Goal: Communication & Community: Ask a question

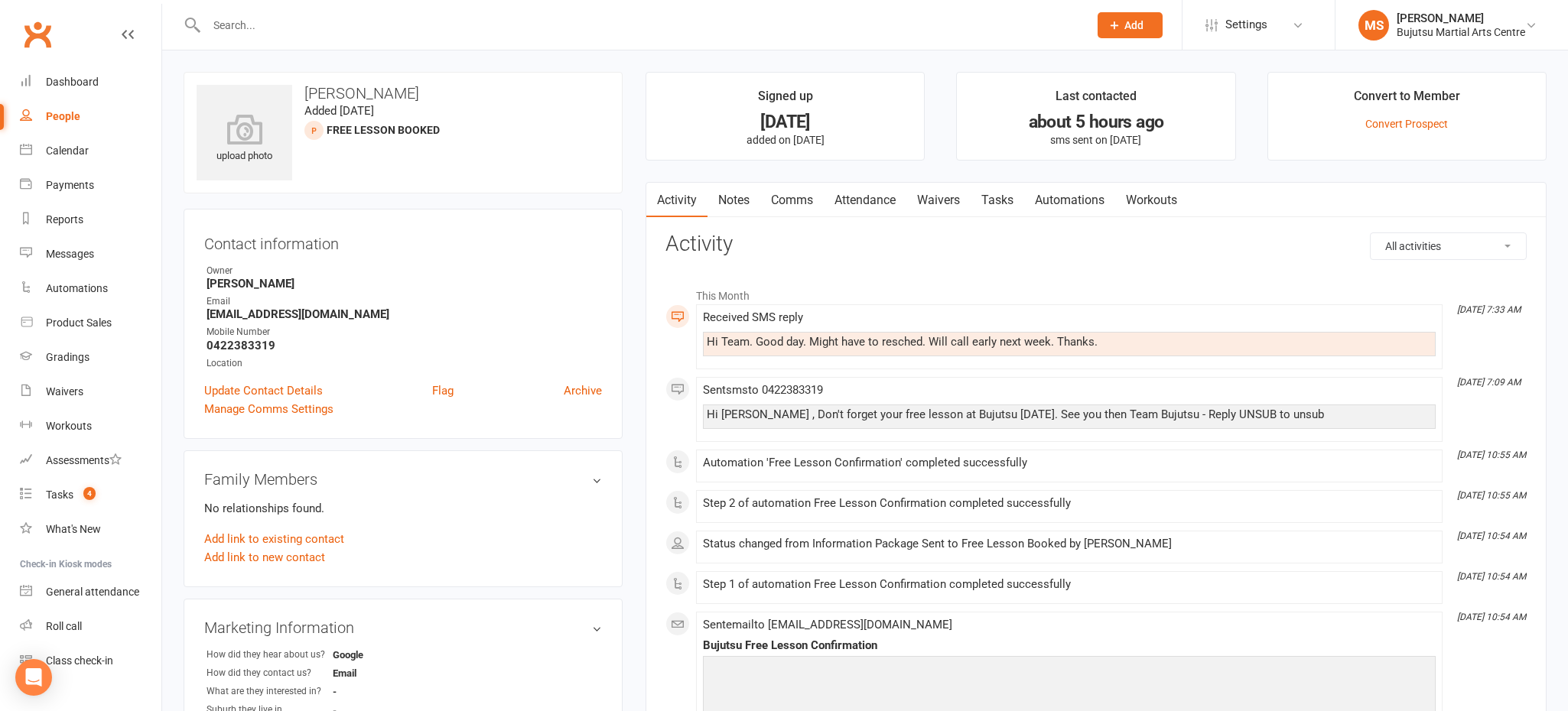
click at [81, 105] on link "People" at bounding box center [90, 117] width 141 height 34
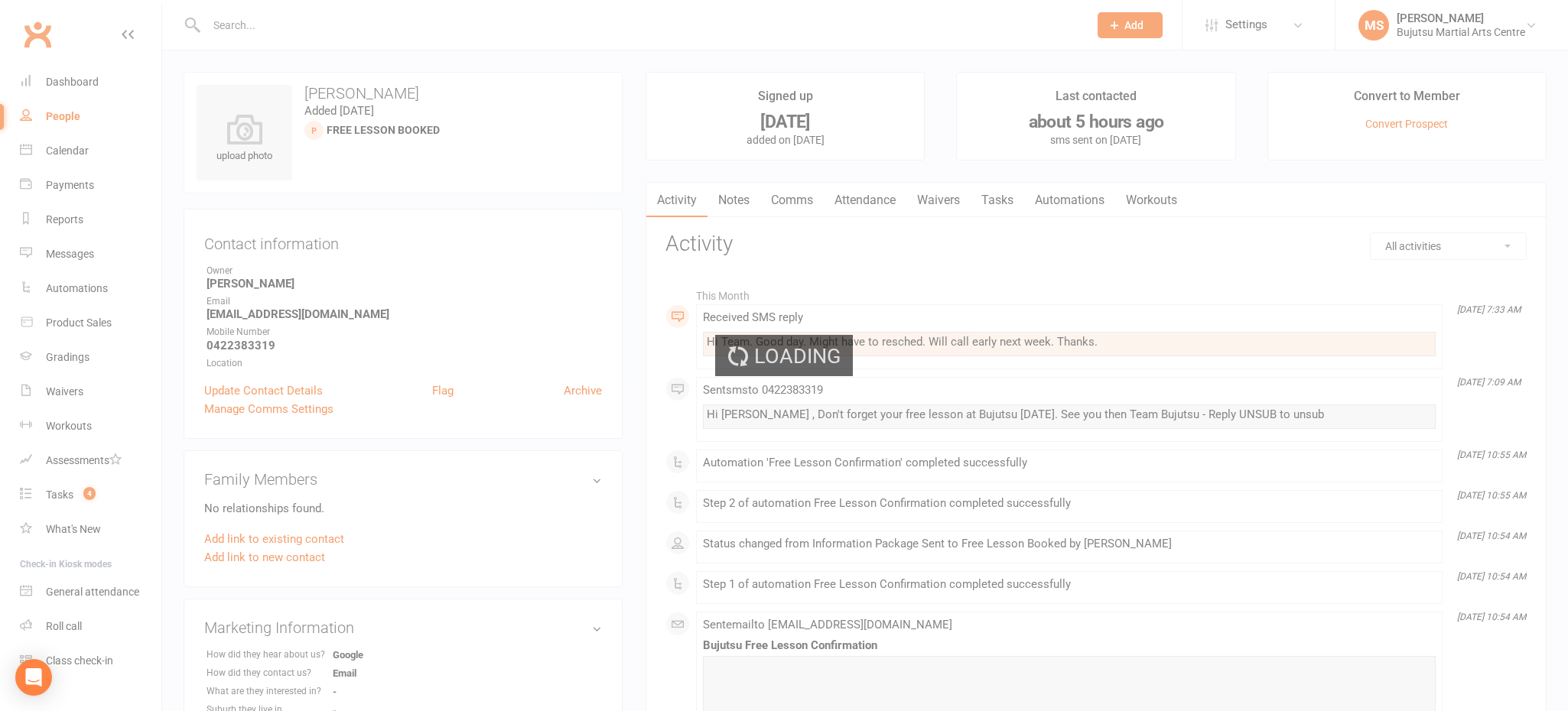
click at [76, 82] on div "Loading" at bounding box center [784, 356] width 1568 height 711
select select "100"
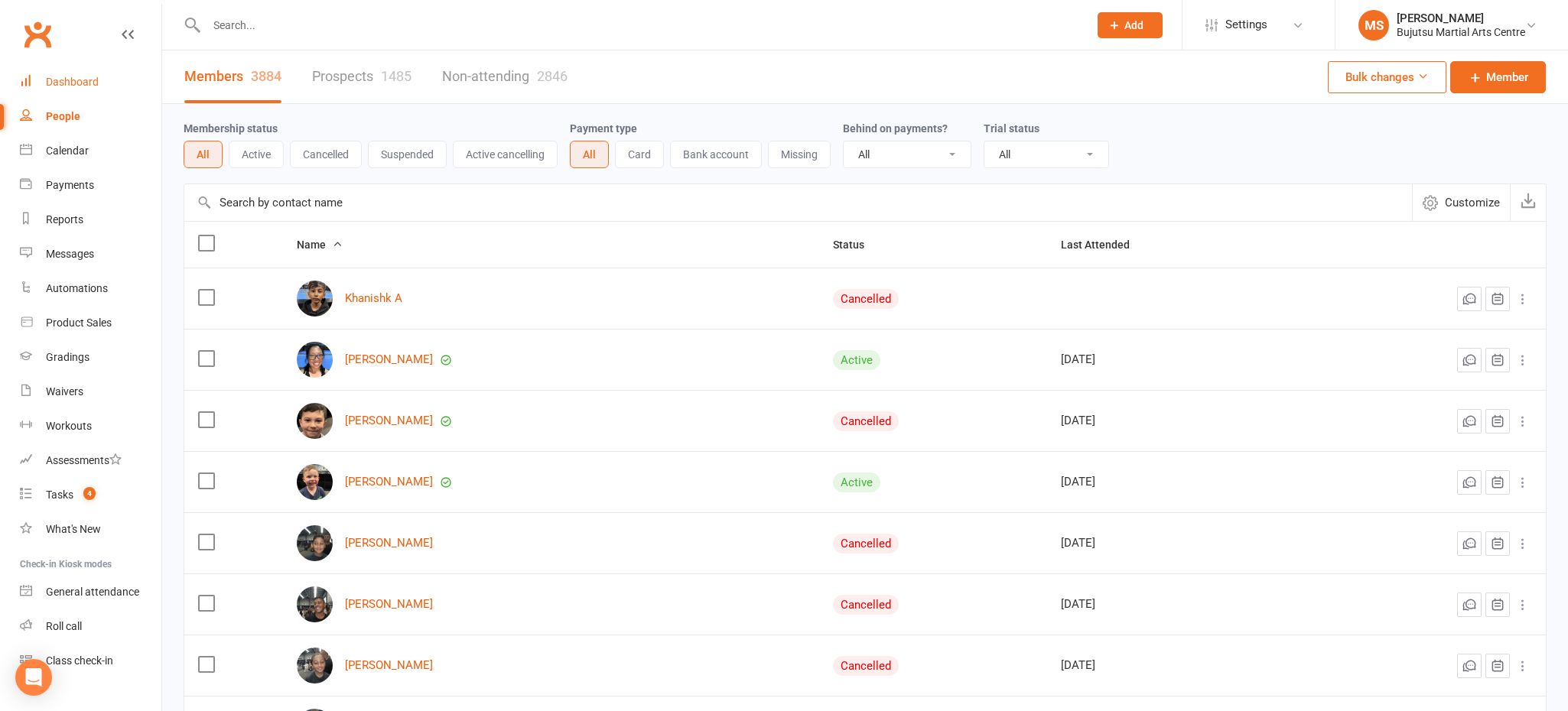
click at [75, 81] on div "Dashboard" at bounding box center [73, 81] width 53 height 12
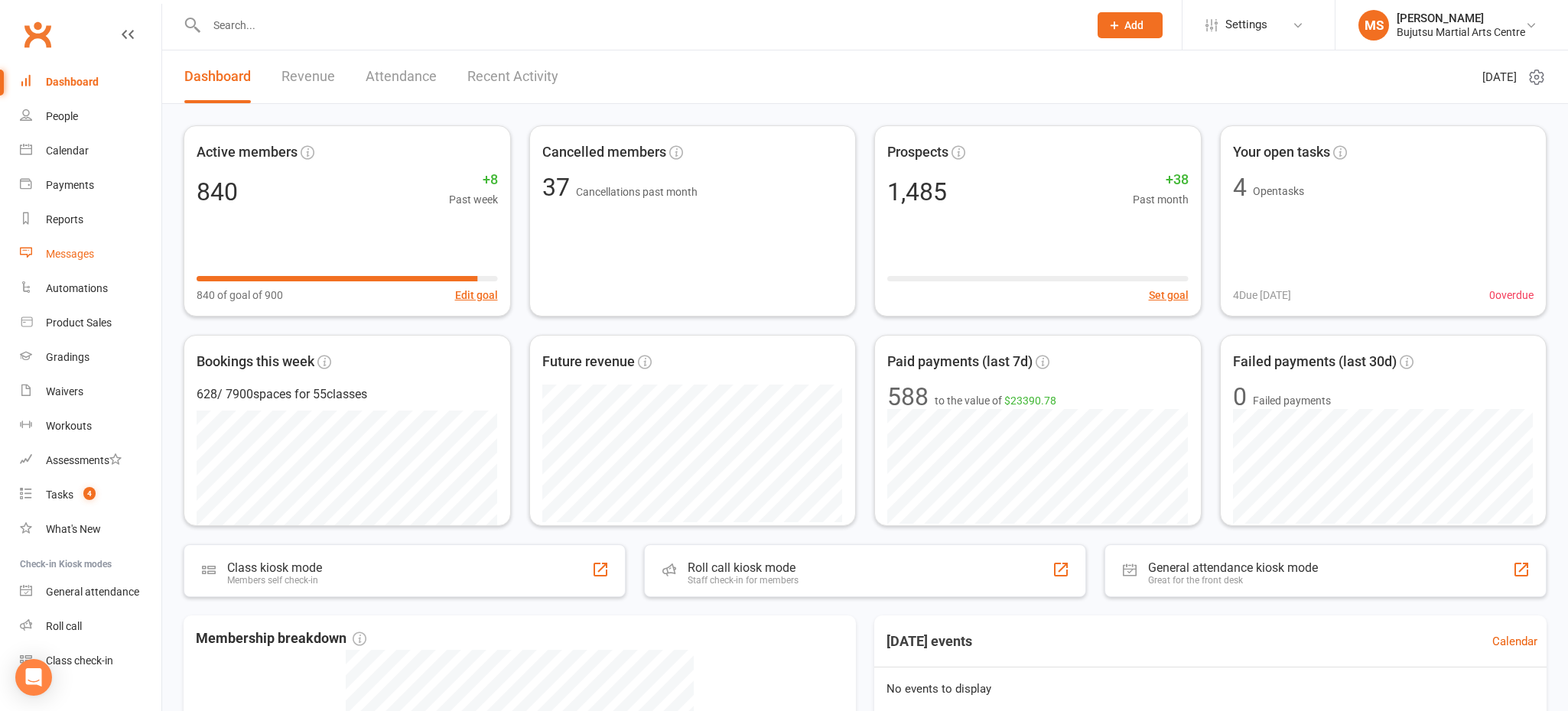
click at [88, 254] on div "Messages" at bounding box center [70, 254] width 48 height 12
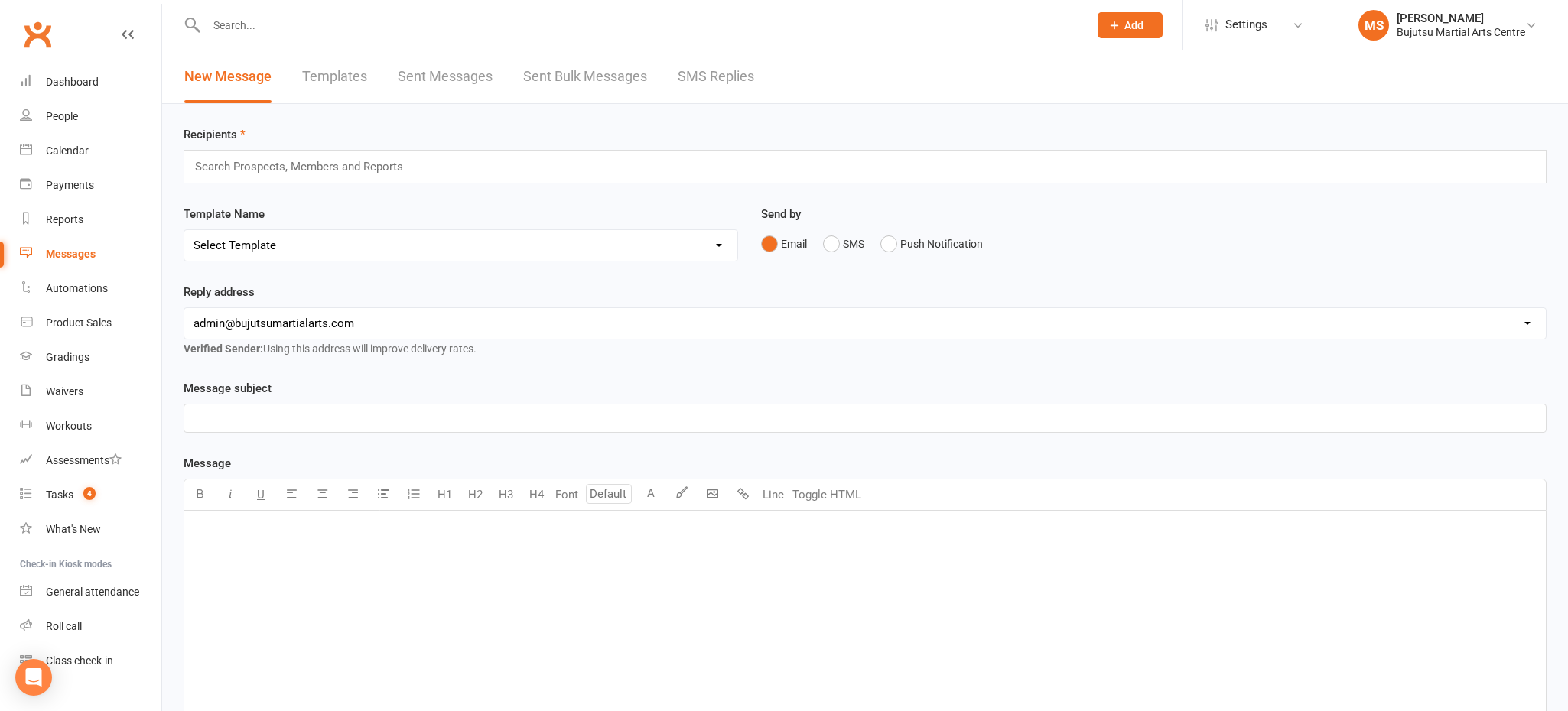
click at [331, 82] on link "Templates" at bounding box center [335, 77] width 65 height 53
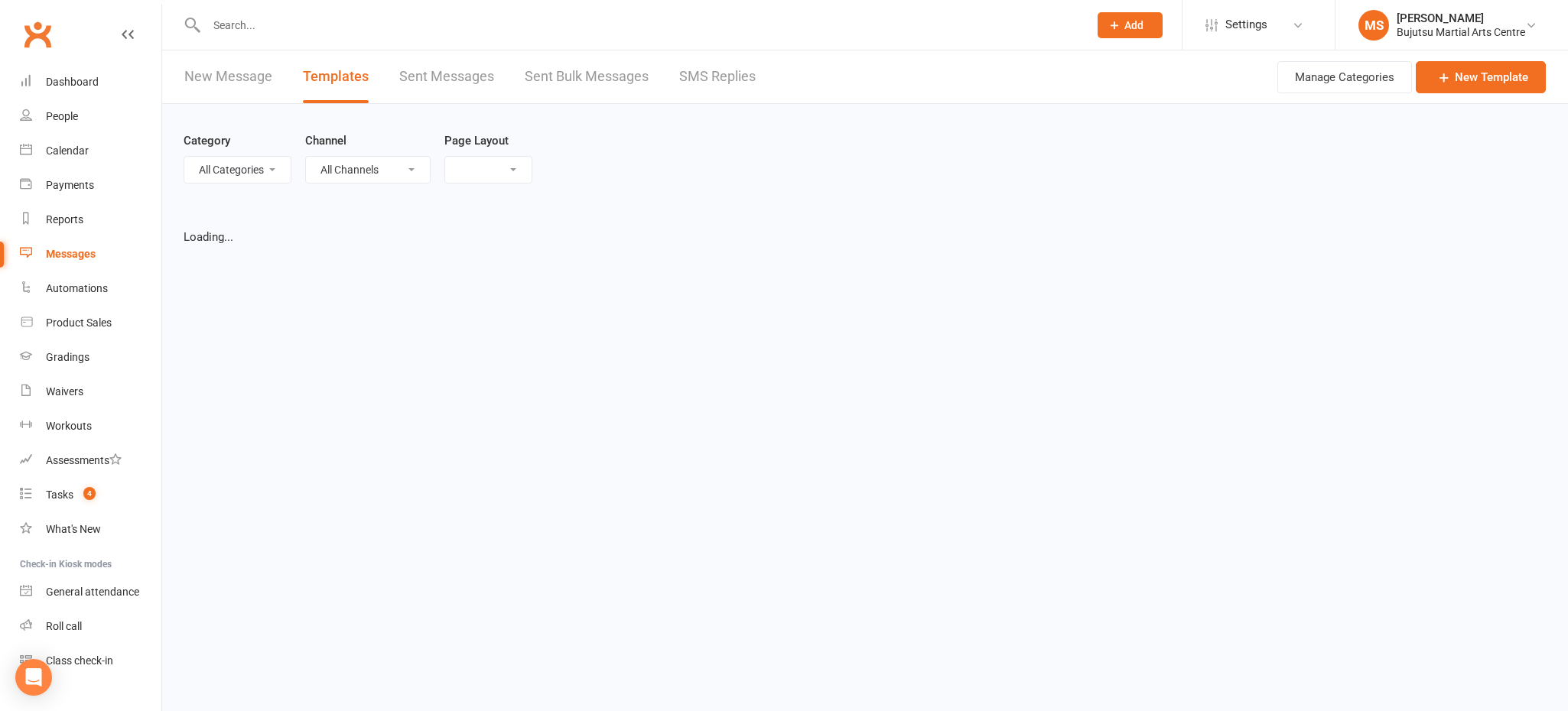
select select "grid"
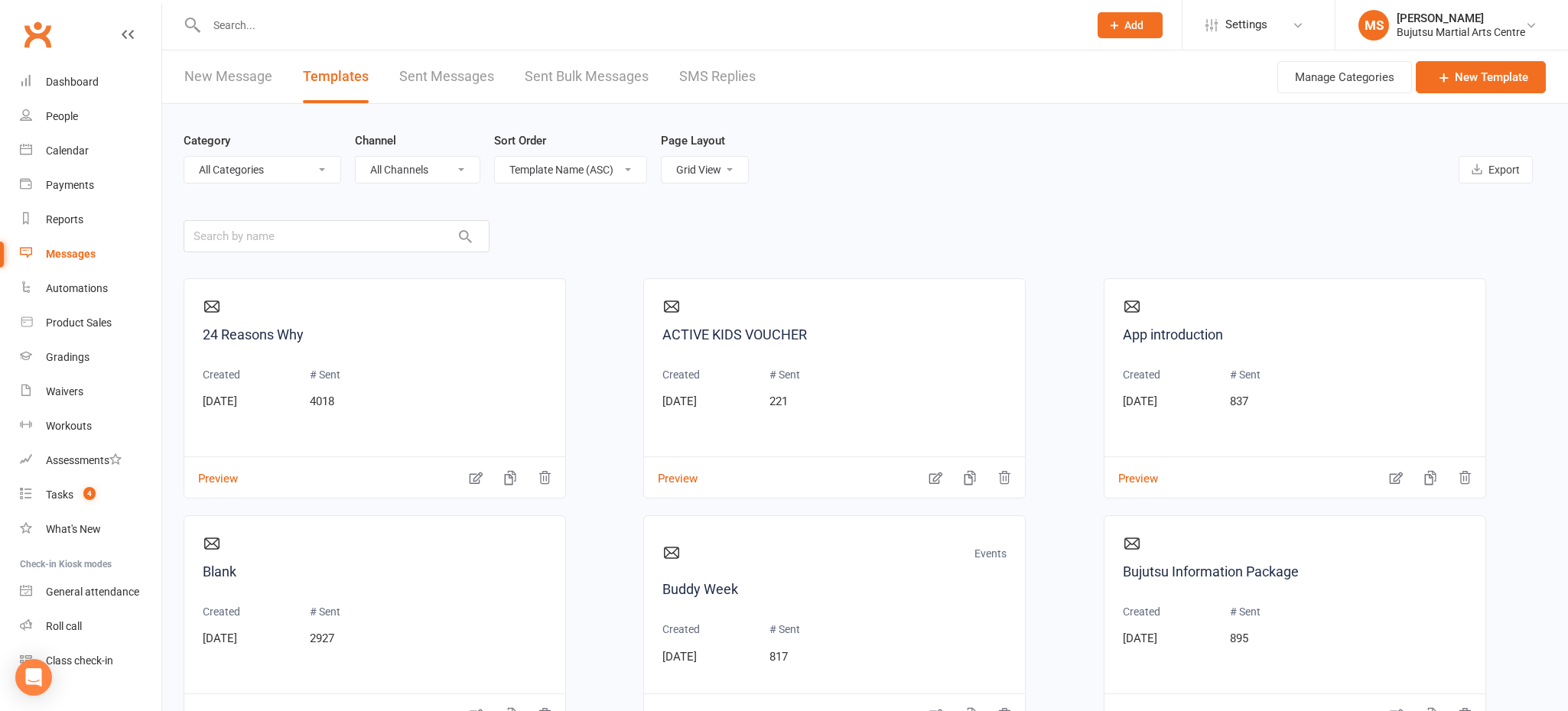
click at [317, 172] on select "All Categories (No category) Annual Registration Events General Grading Invitat…" at bounding box center [262, 170] width 156 height 26
select select "15300"
click at [184, 157] on select "All Categories (No category) Annual Registration Events General Grading Invitat…" at bounding box center [262, 170] width 156 height 26
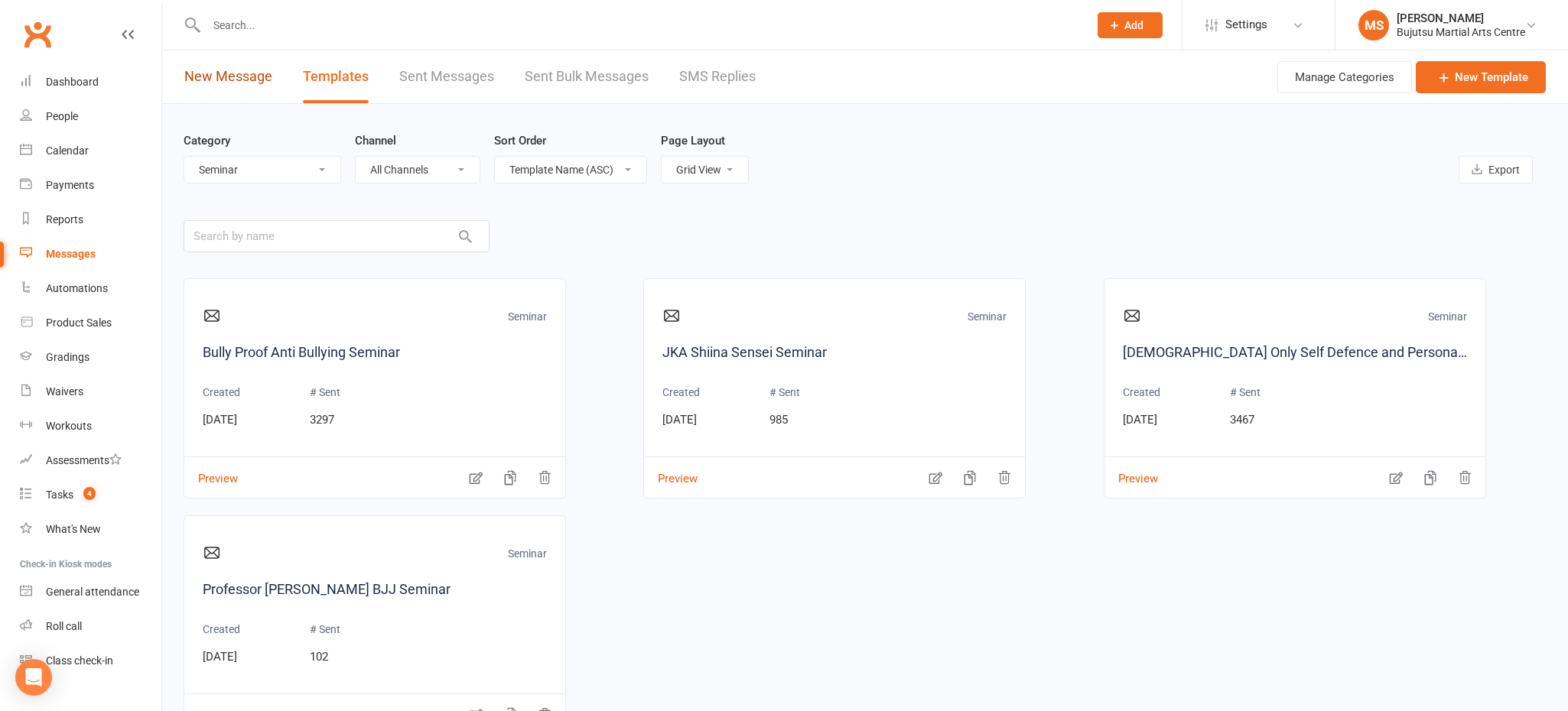
click at [221, 79] on link "New Message" at bounding box center [228, 77] width 88 height 53
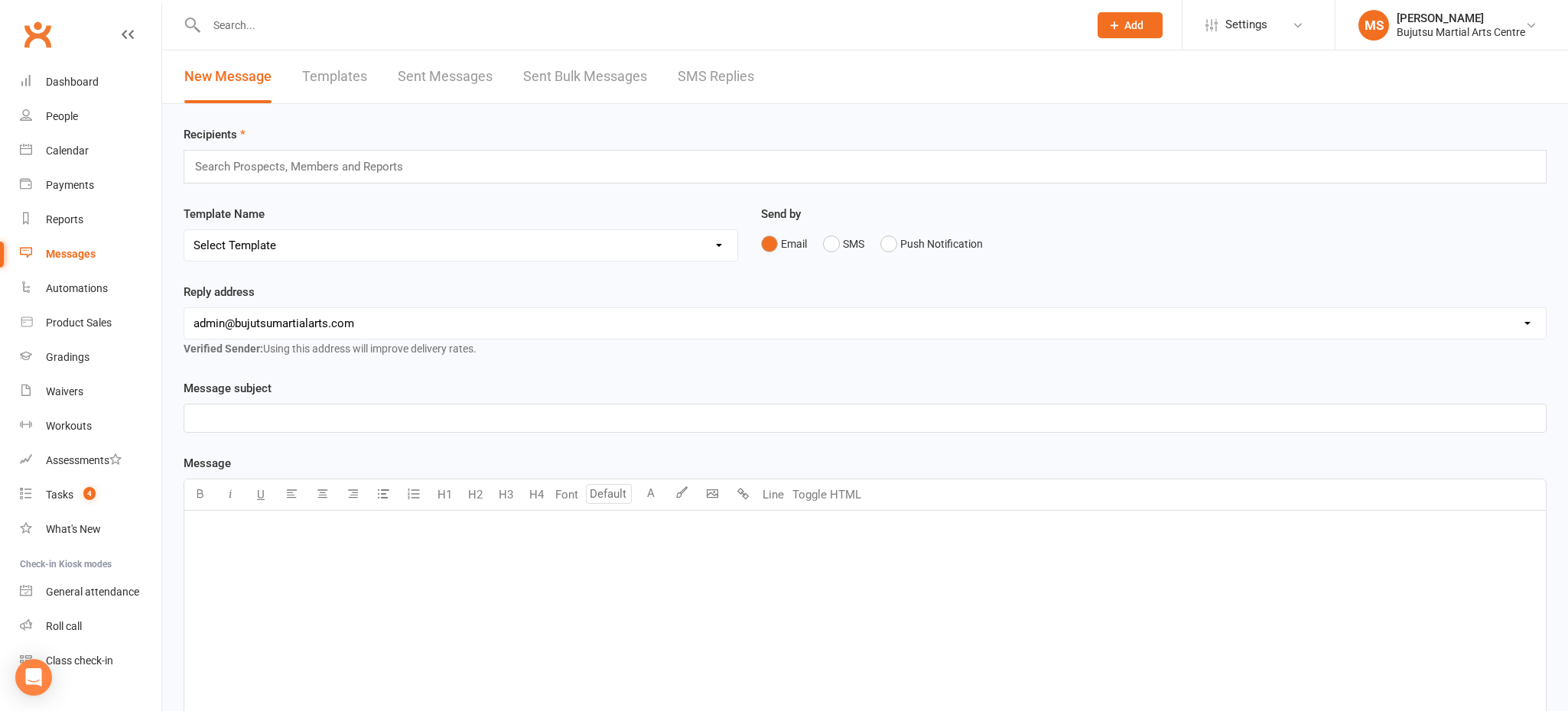
click at [299, 248] on select "Select Template [Email] Japan Karate Association Annual Registration [Email] Ry…" at bounding box center [461, 246] width 553 height 31
select select "15"
click at [184, 230] on select "Select Template [Email] Japan Karate Association Annual Registration [Email] Ry…" at bounding box center [461, 246] width 553 height 31
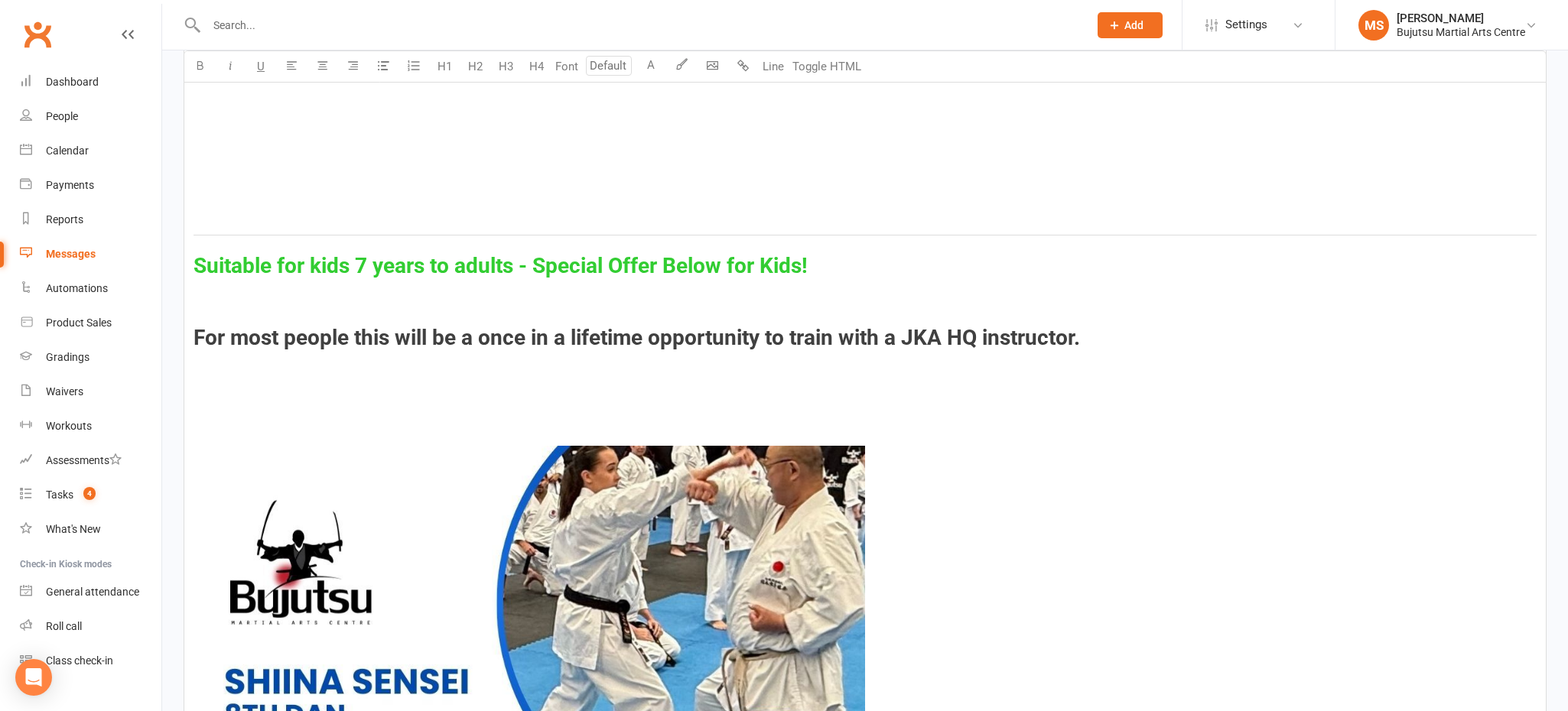
scroll to position [1183, 0]
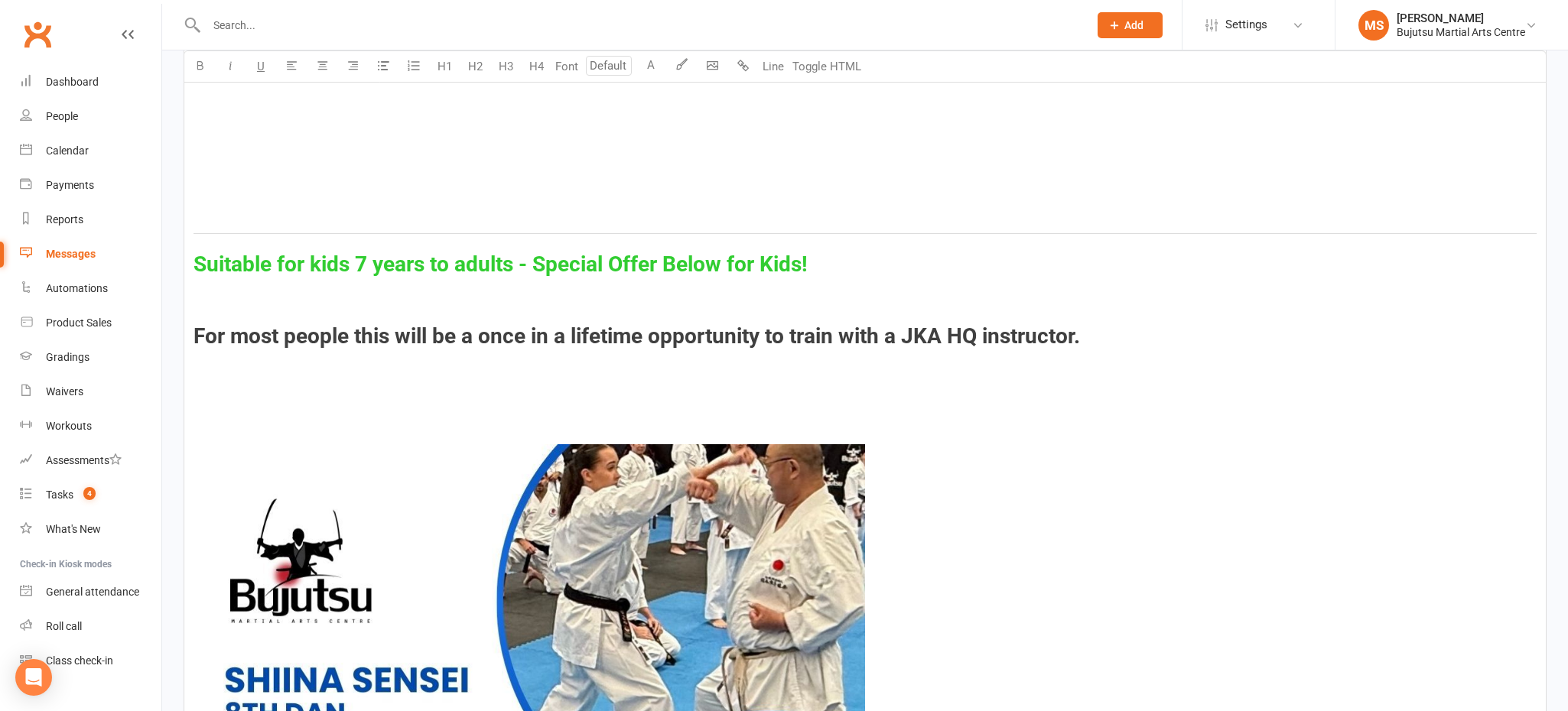
click at [811, 263] on h3 "Suitable for kids 7 years to adults - Special Offer Below for Kids!" at bounding box center [865, 266] width 1343 height 24
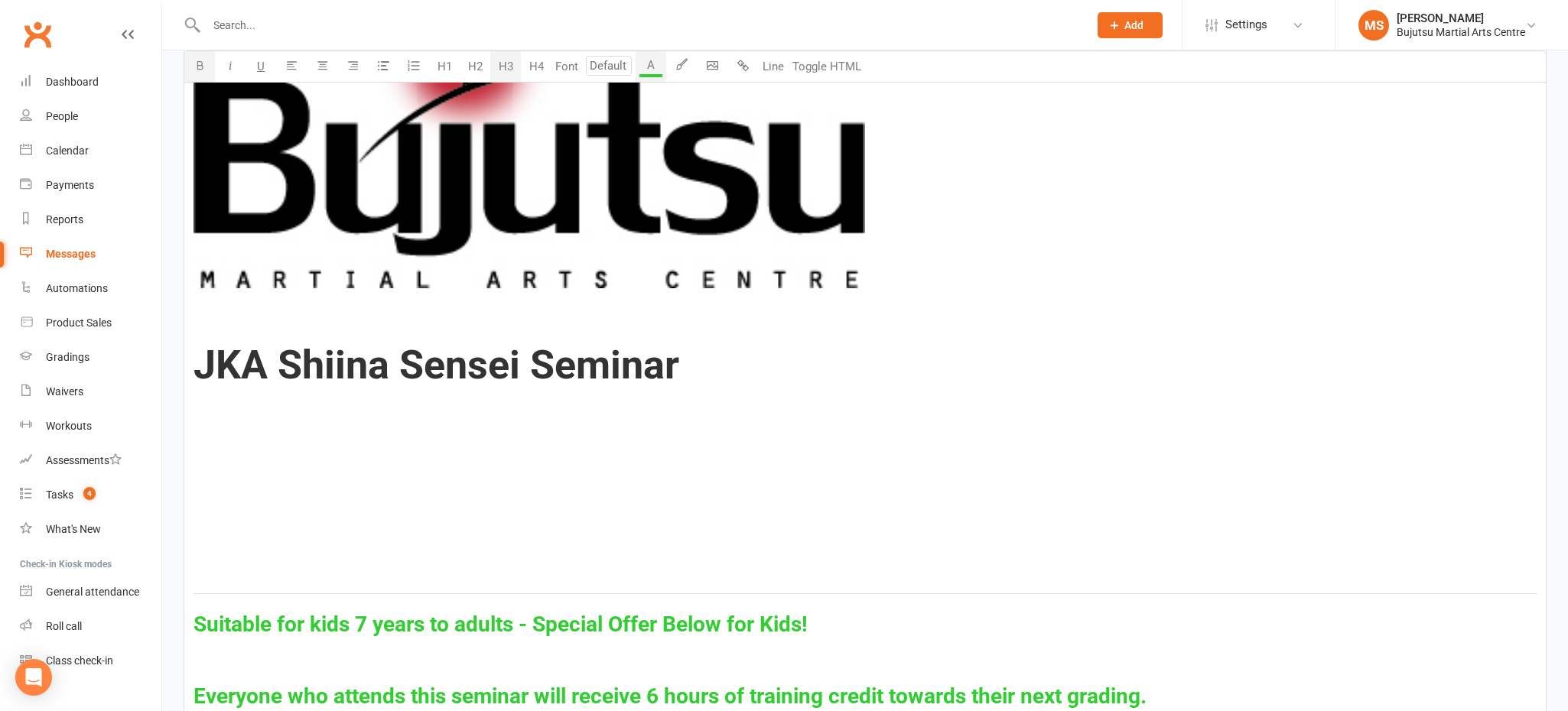
scroll to position [822, 0]
click at [560, 425] on h1 "JKA Shiina Sensei Seminar" at bounding box center [865, 432] width 1343 height 262
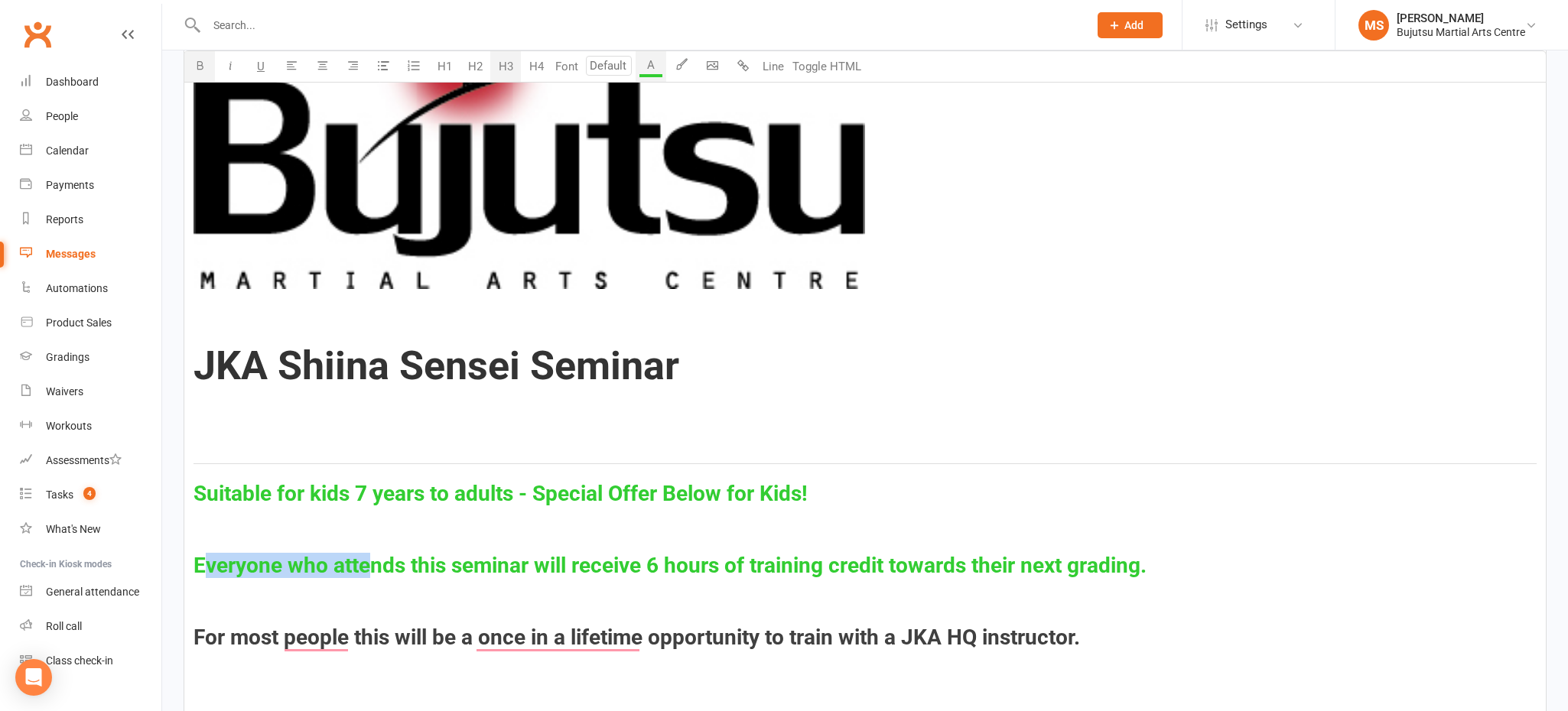
drag, startPoint x: 1112, startPoint y: 566, endPoint x: 211, endPoint y: 559, distance: 901.0
click at [205, 559] on h3 "Everyone who attends this seminar will receive 6 hours of training credit towar…" at bounding box center [865, 566] width 1343 height 24
drag, startPoint x: 1046, startPoint y: 543, endPoint x: 1138, endPoint y: 565, distance: 94.6
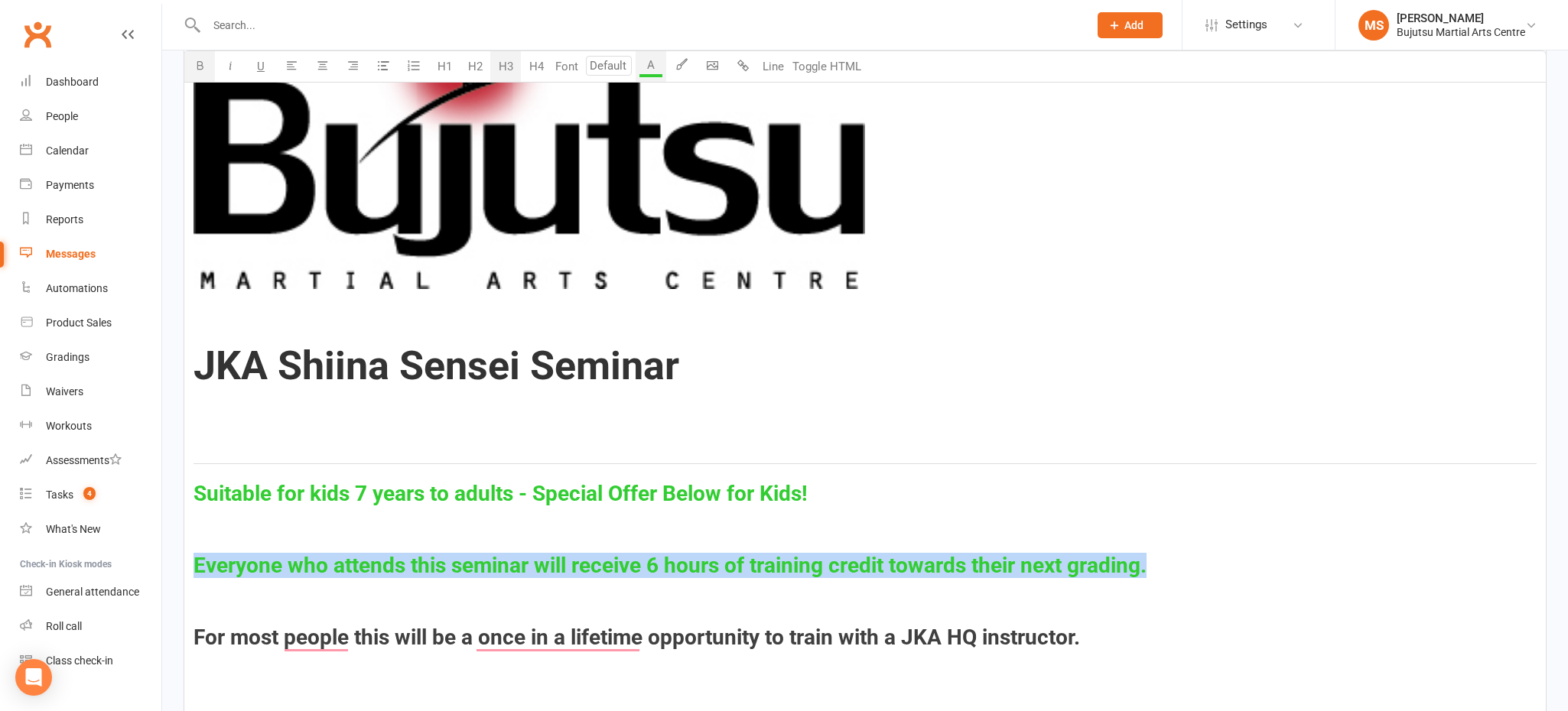
drag, startPoint x: 985, startPoint y: 565, endPoint x: 196, endPoint y: 563, distance: 789.0
click at [196, 563] on h3 "Everyone who attends this seminar will receive 6 hours of training credit towar…" at bounding box center [865, 566] width 1343 height 24
click at [656, 61] on button "A" at bounding box center [651, 67] width 31 height 31
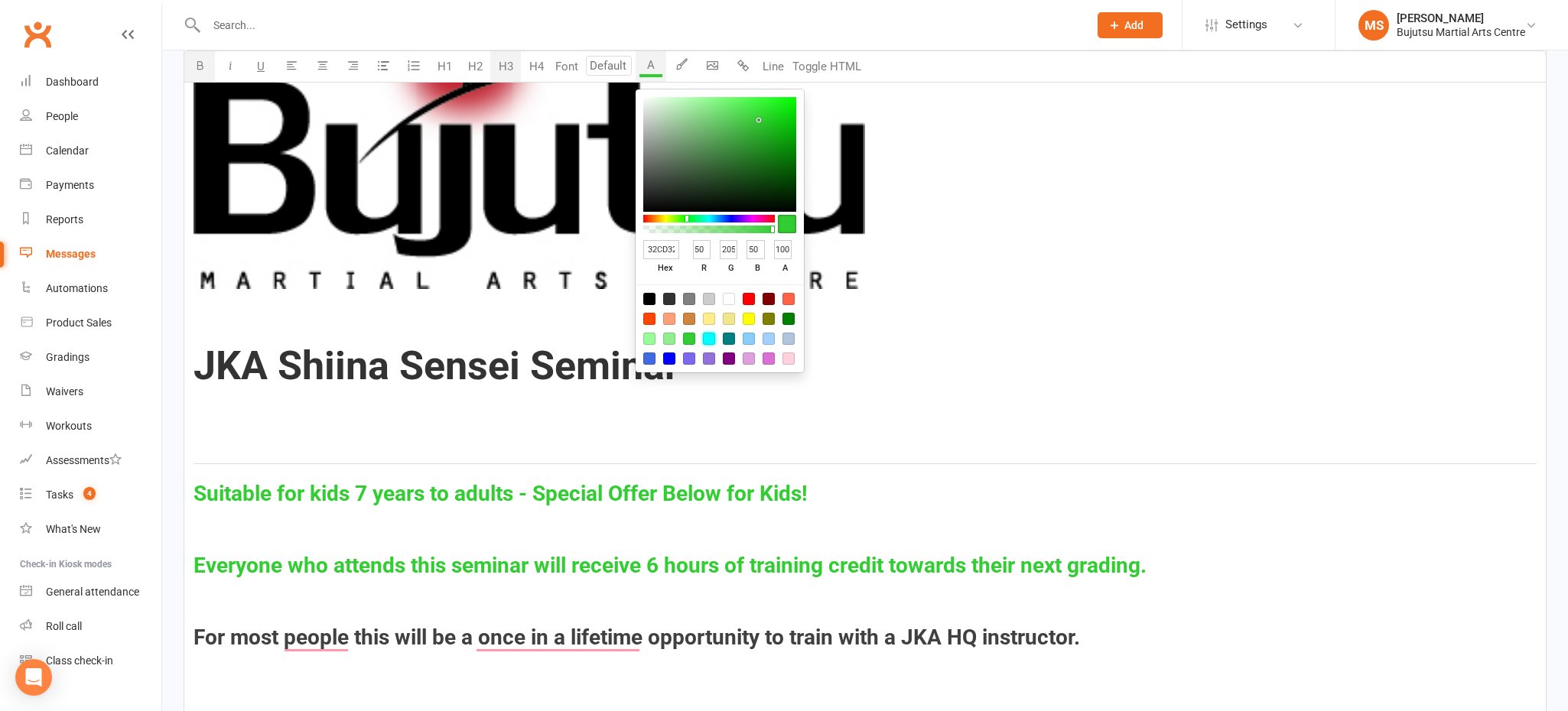
click at [712, 338] on div at bounding box center [709, 338] width 12 height 12
type input "00FFFF"
type input "0"
type input "255"
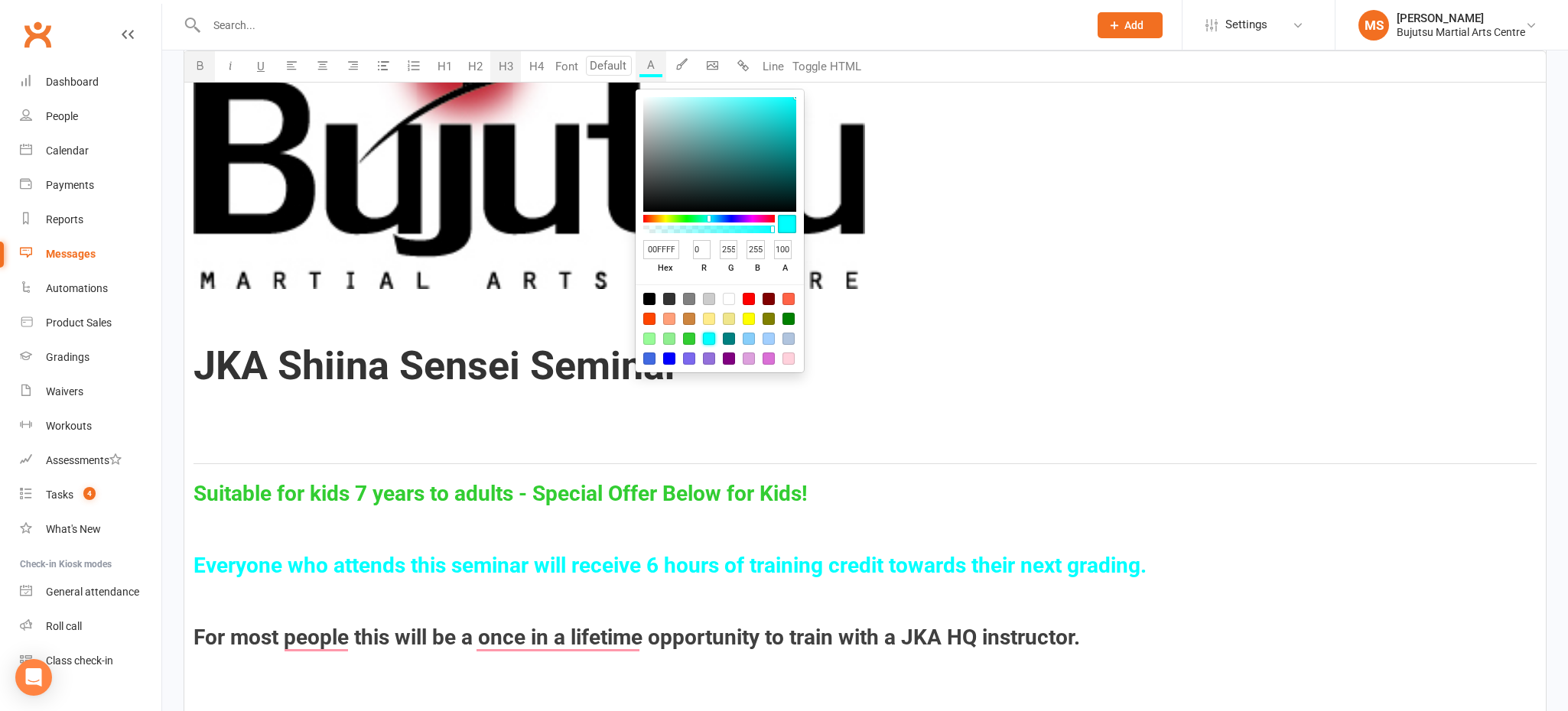
click at [670, 356] on div at bounding box center [669, 359] width 12 height 12
type input "0000FF"
type input "0"
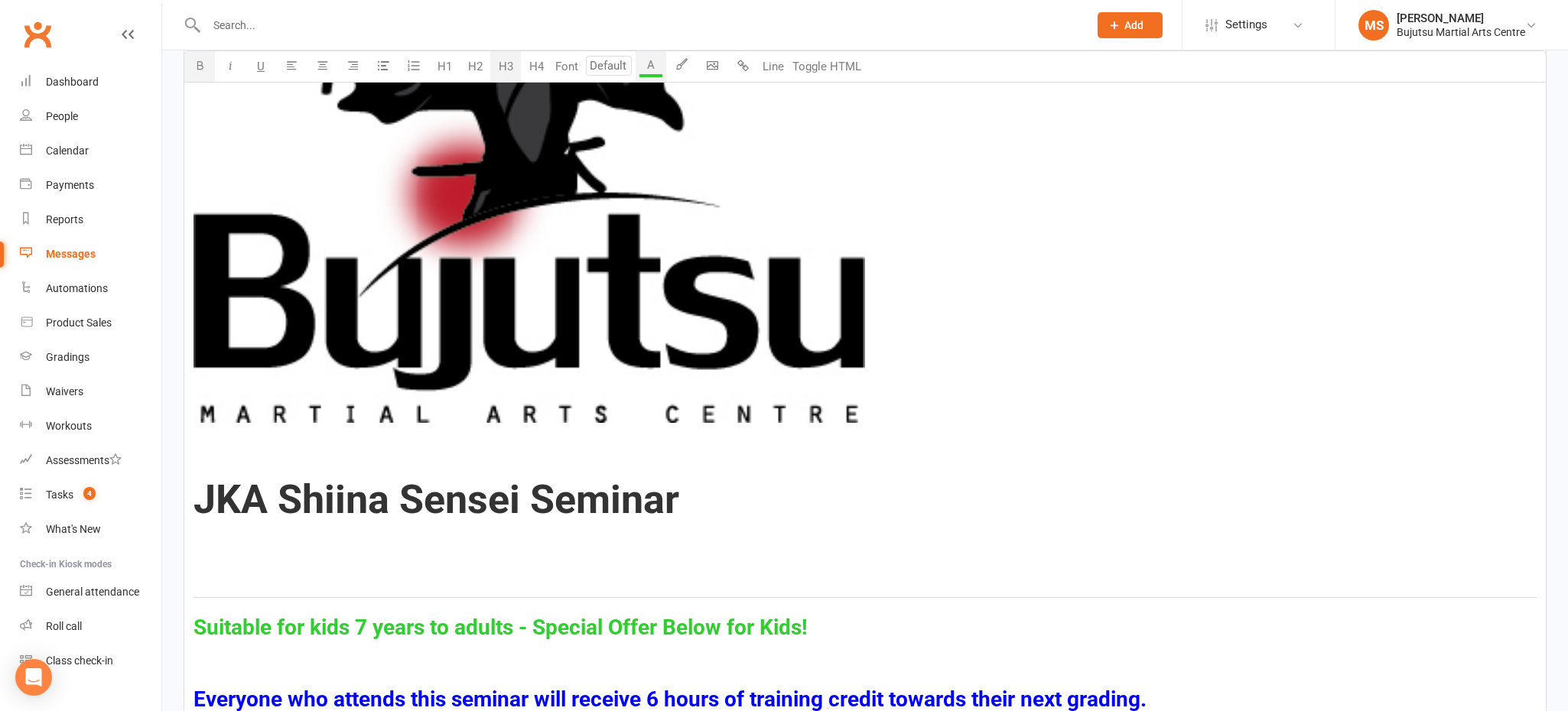
scroll to position [693, 0]
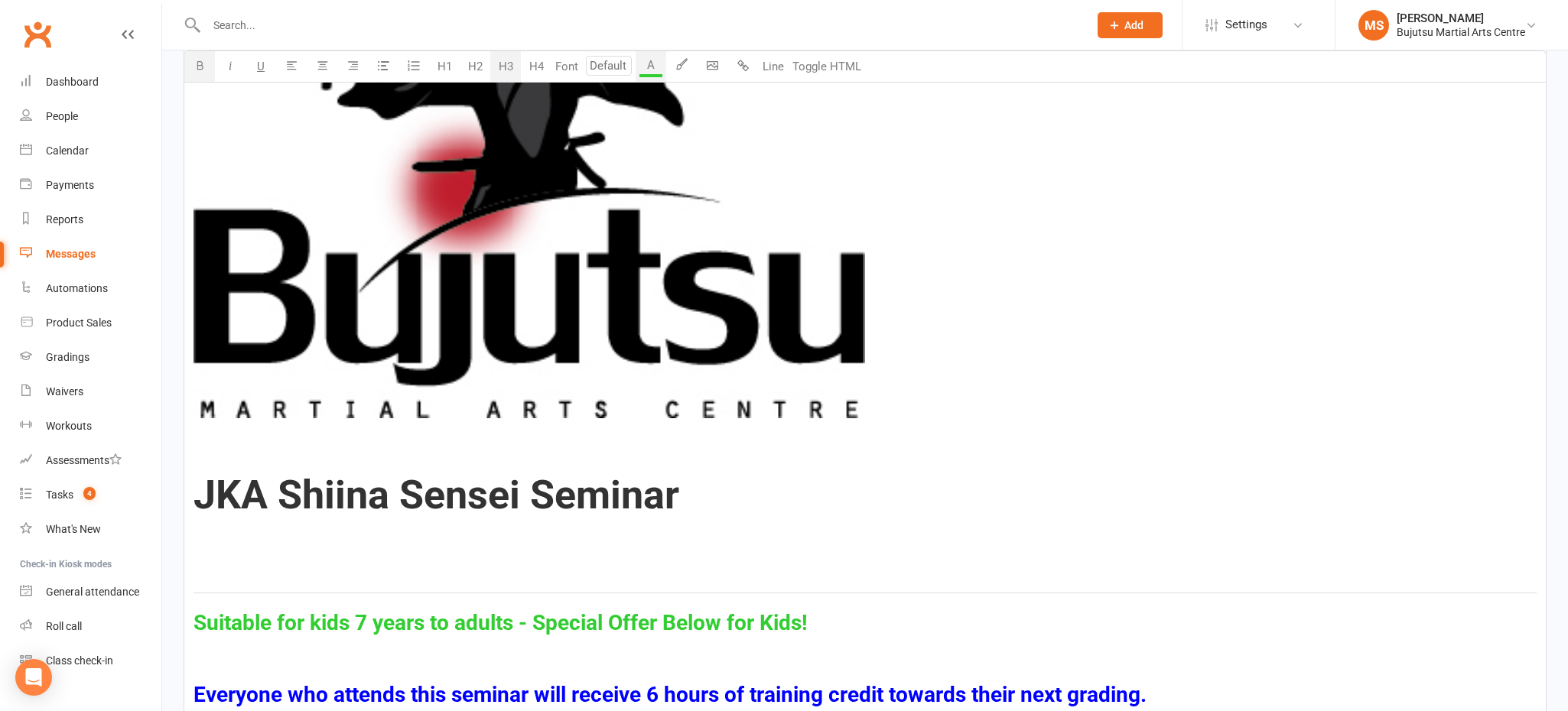
click at [790, 504] on h1 "JKA Shiina Sensei Seminar" at bounding box center [865, 496] width 1343 height 132
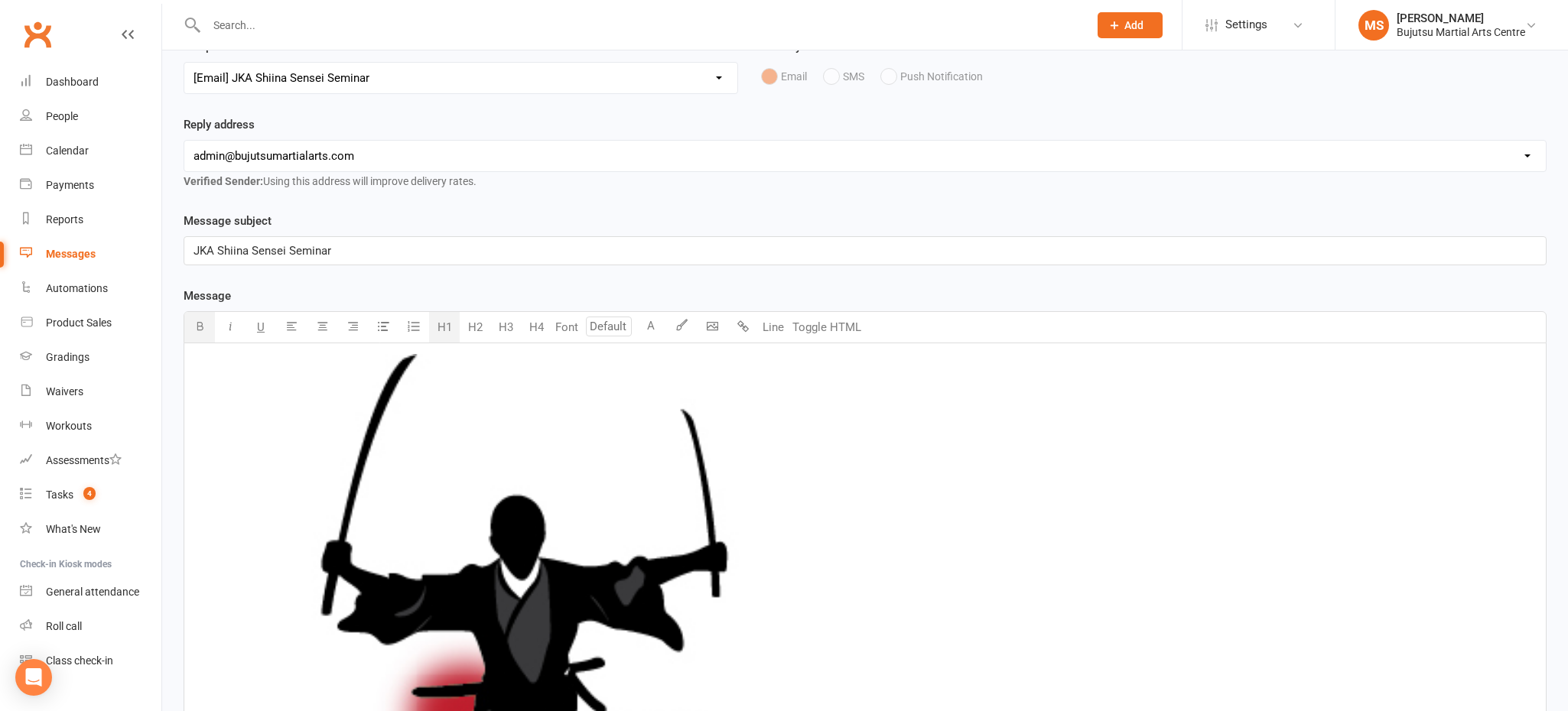
scroll to position [0, 0]
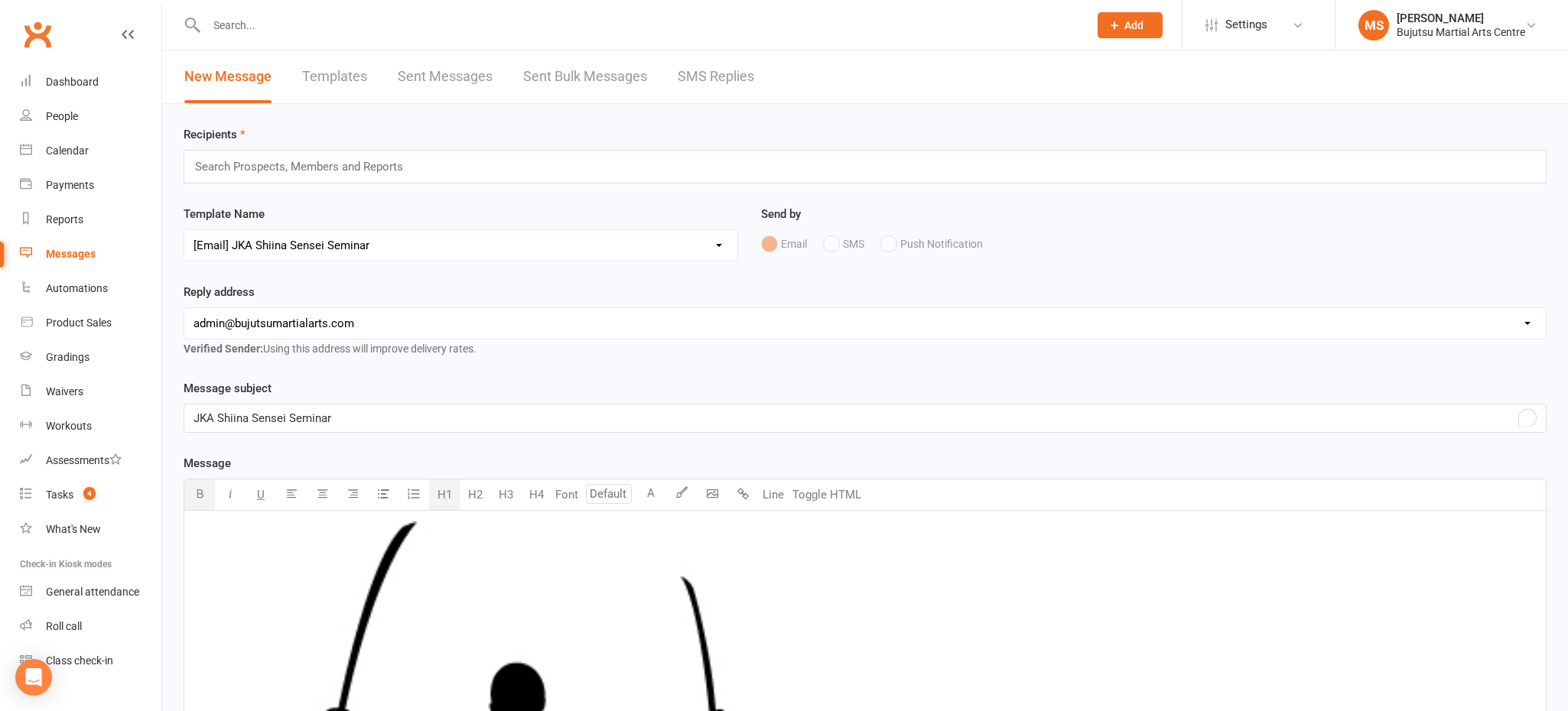
click at [536, 414] on p "JKA Shiina Sensei Seminar" at bounding box center [865, 418] width 1343 height 18
click at [407, 159] on input "text" at bounding box center [306, 166] width 224 height 20
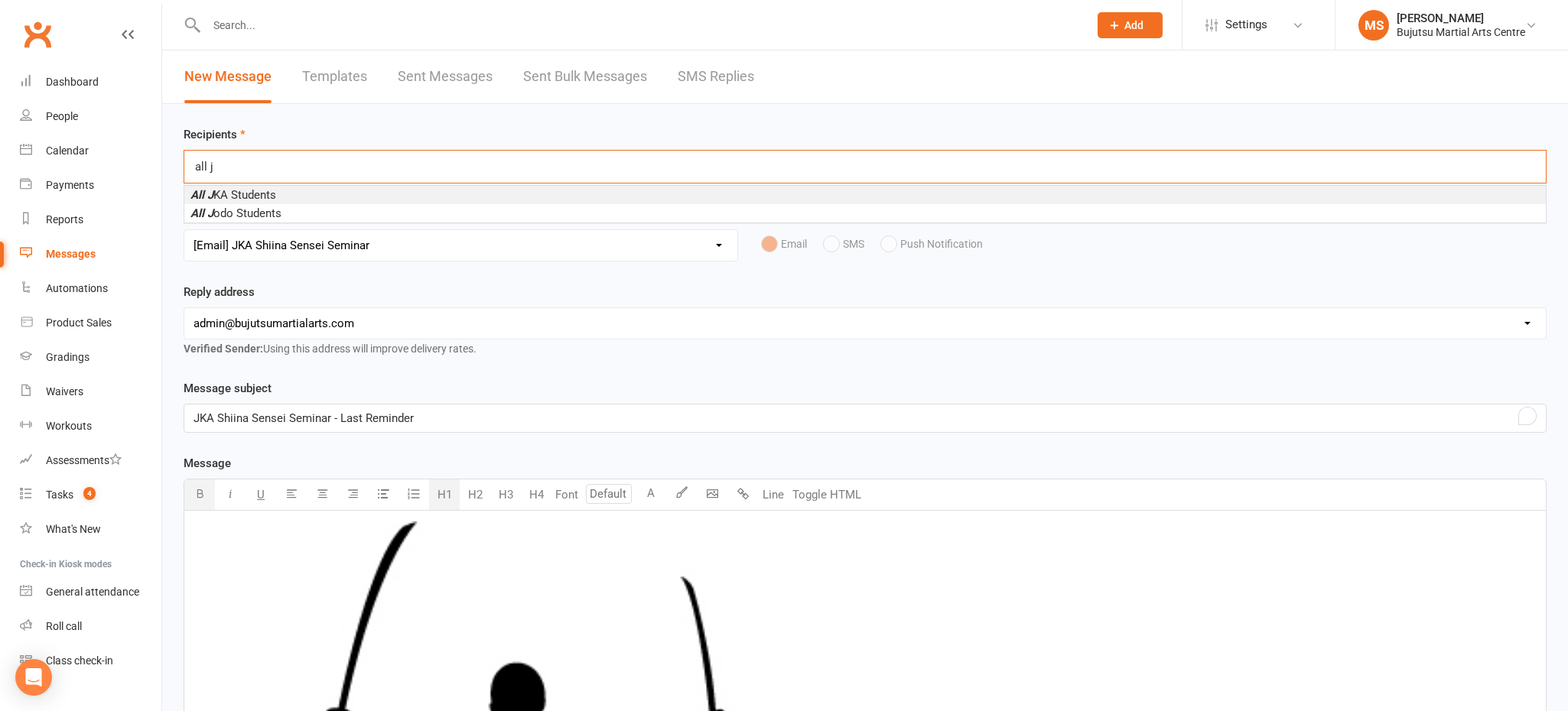
type input "all j"
click at [341, 194] on li "All J KA Students" at bounding box center [864, 194] width 1361 height 18
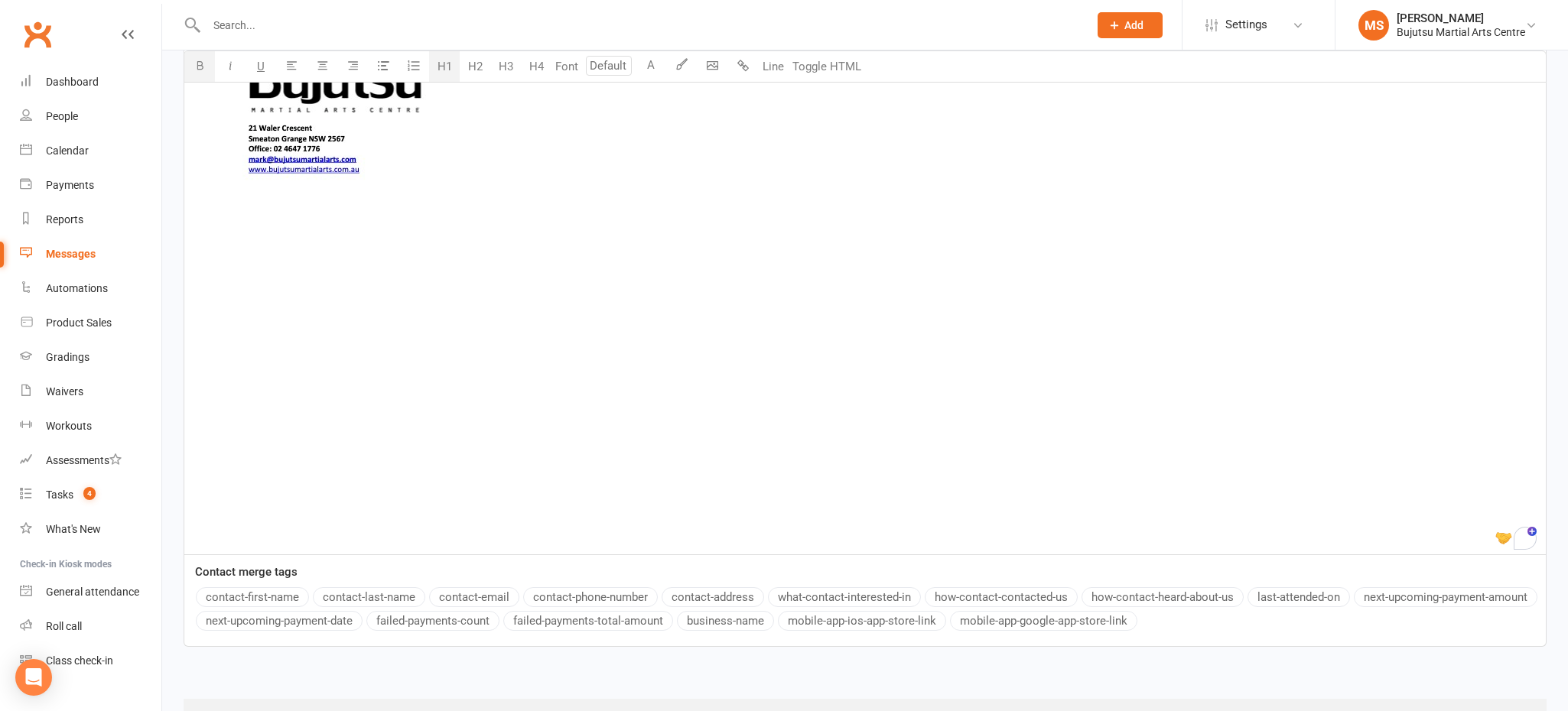
scroll to position [4075, 0]
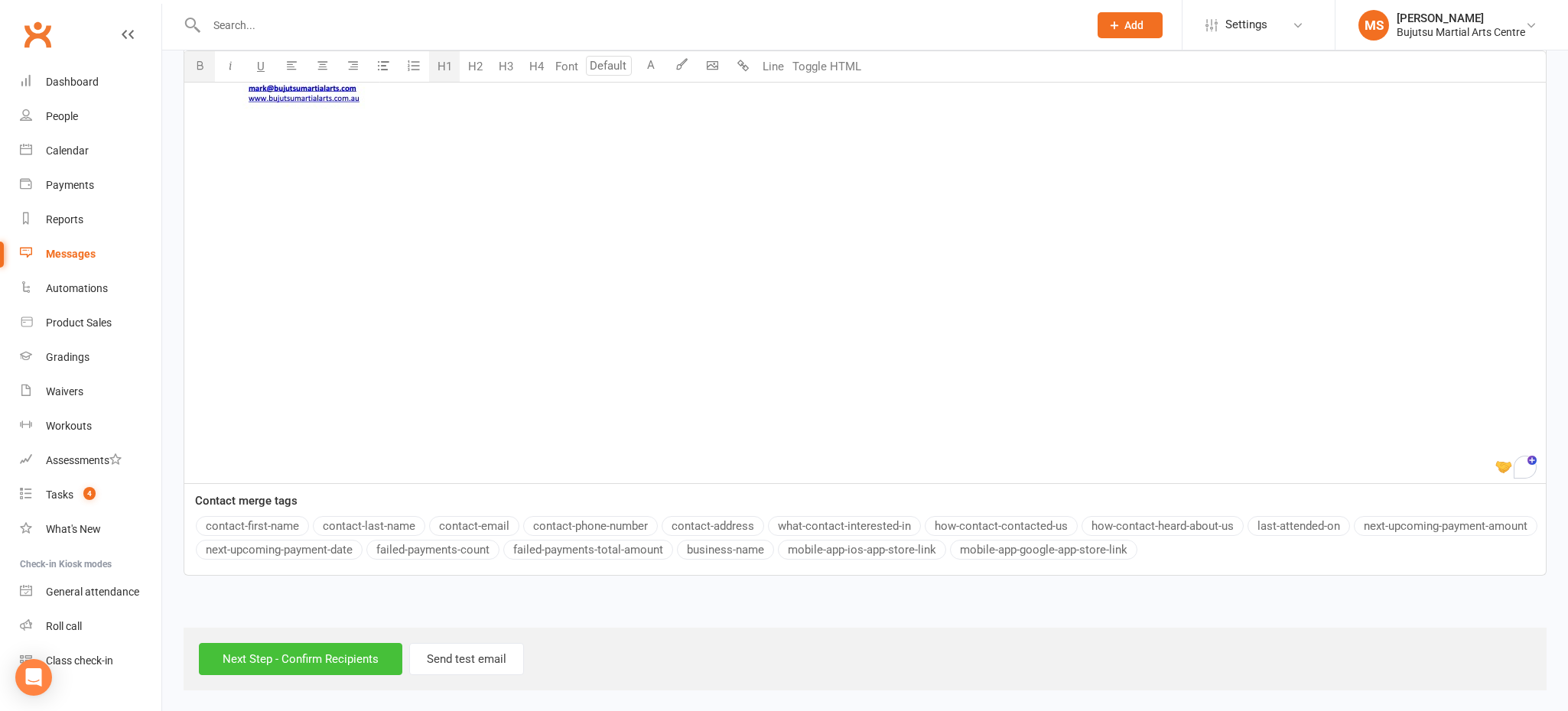
click at [363, 652] on input "Next Step - Confirm Recipients" at bounding box center [301, 660] width 204 height 33
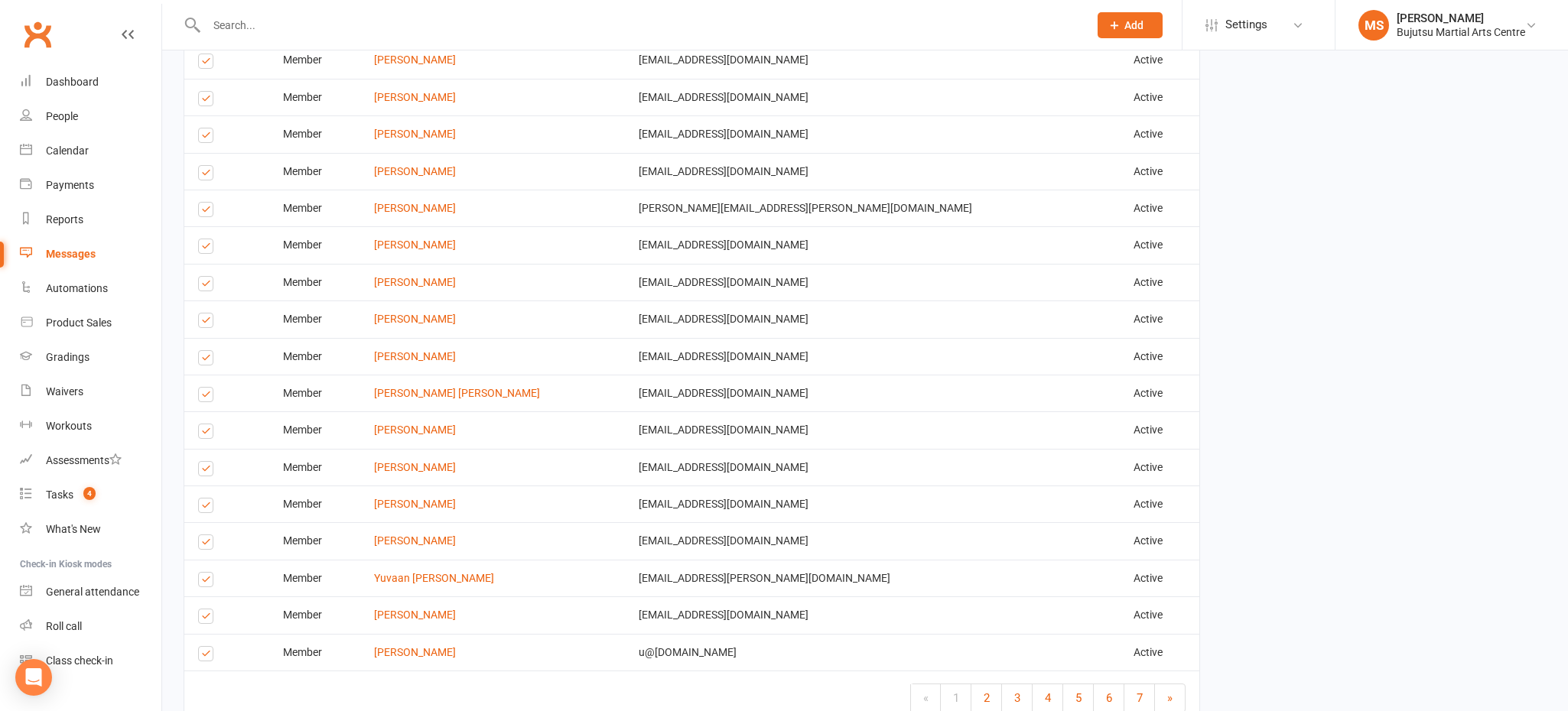
scroll to position [5340, 0]
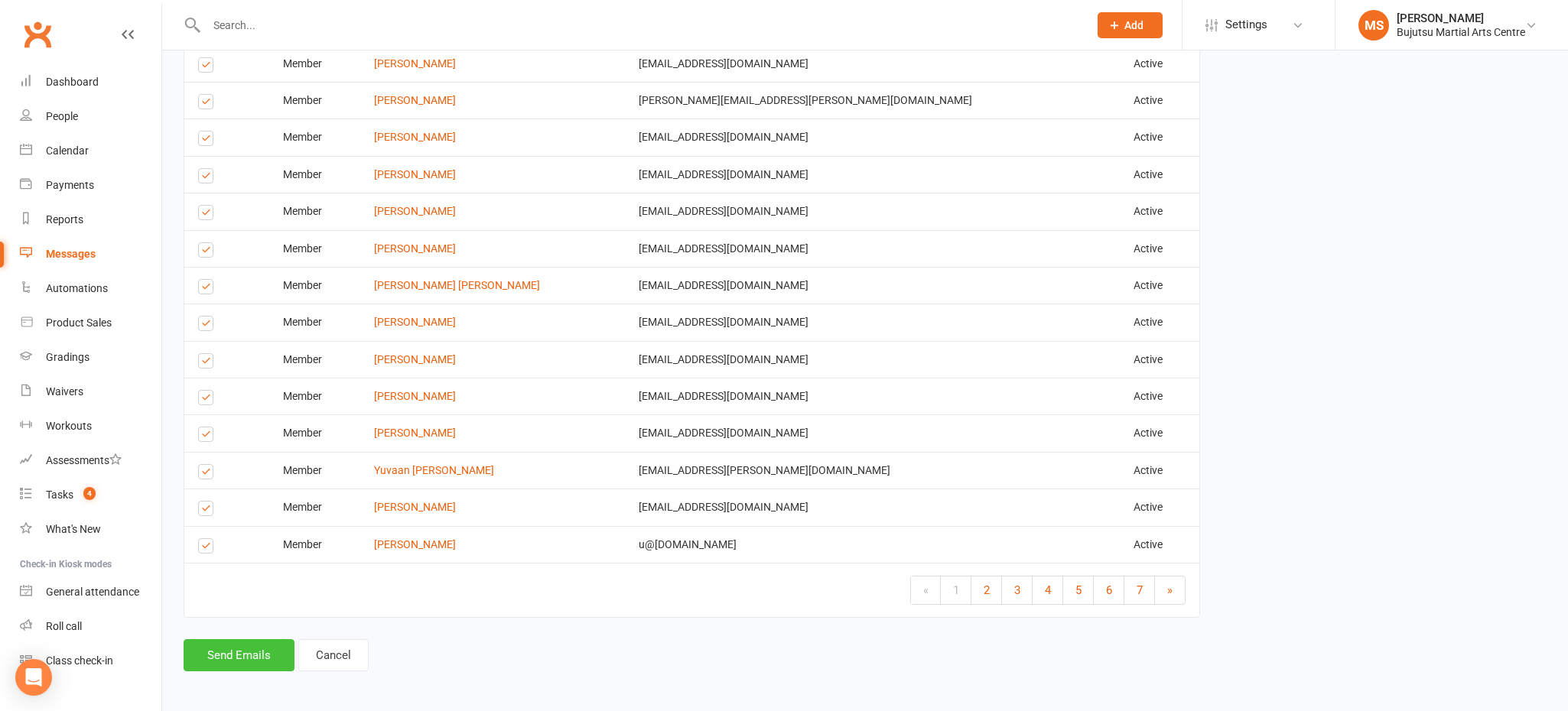
click at [208, 662] on button "Send Emails" at bounding box center [238, 655] width 110 height 33
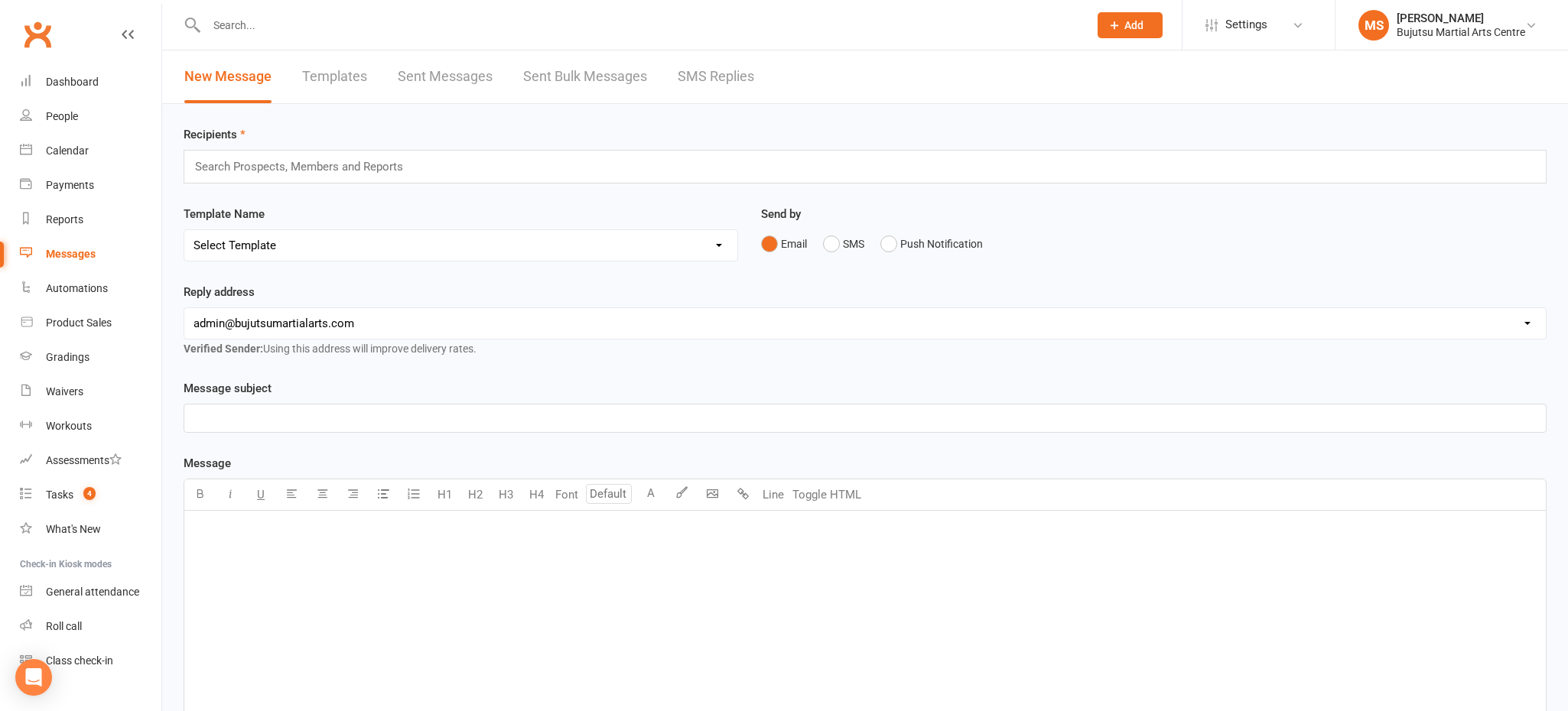
click at [218, 24] on input "text" at bounding box center [640, 25] width 876 height 21
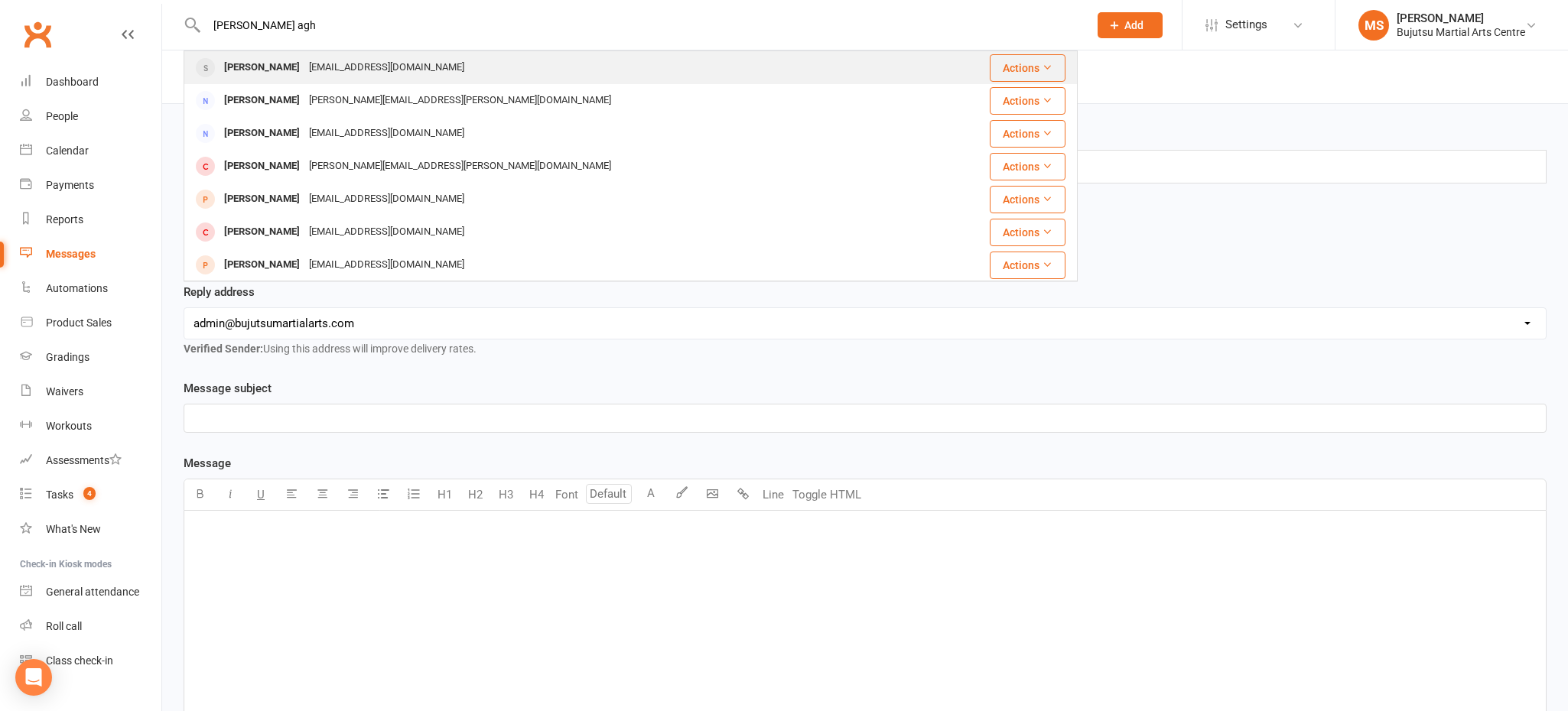
type input "[PERSON_NAME] agh"
click at [265, 73] on div "[PERSON_NAME]" at bounding box center [261, 68] width 85 height 22
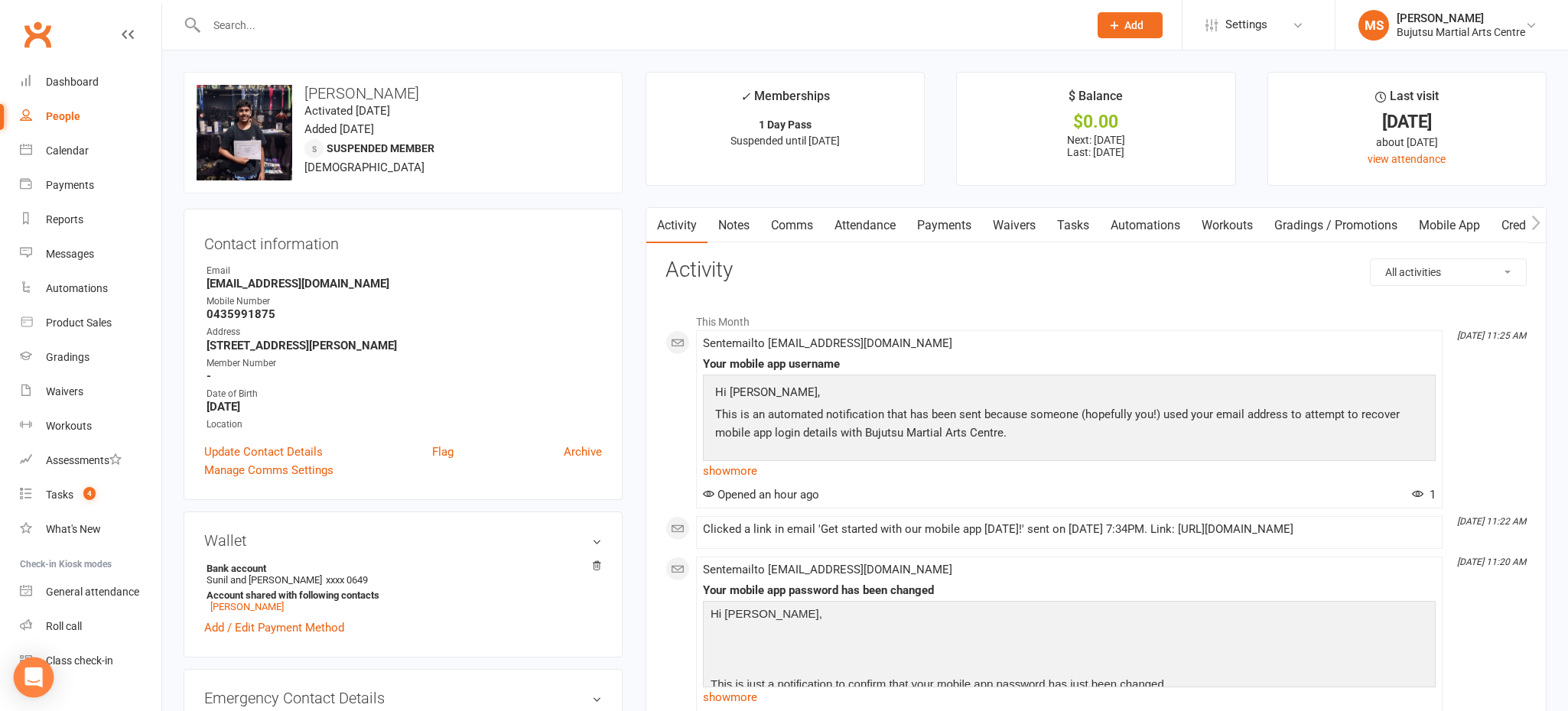
click at [33, 687] on div "Open Intercom Messenger" at bounding box center [33, 678] width 40 height 40
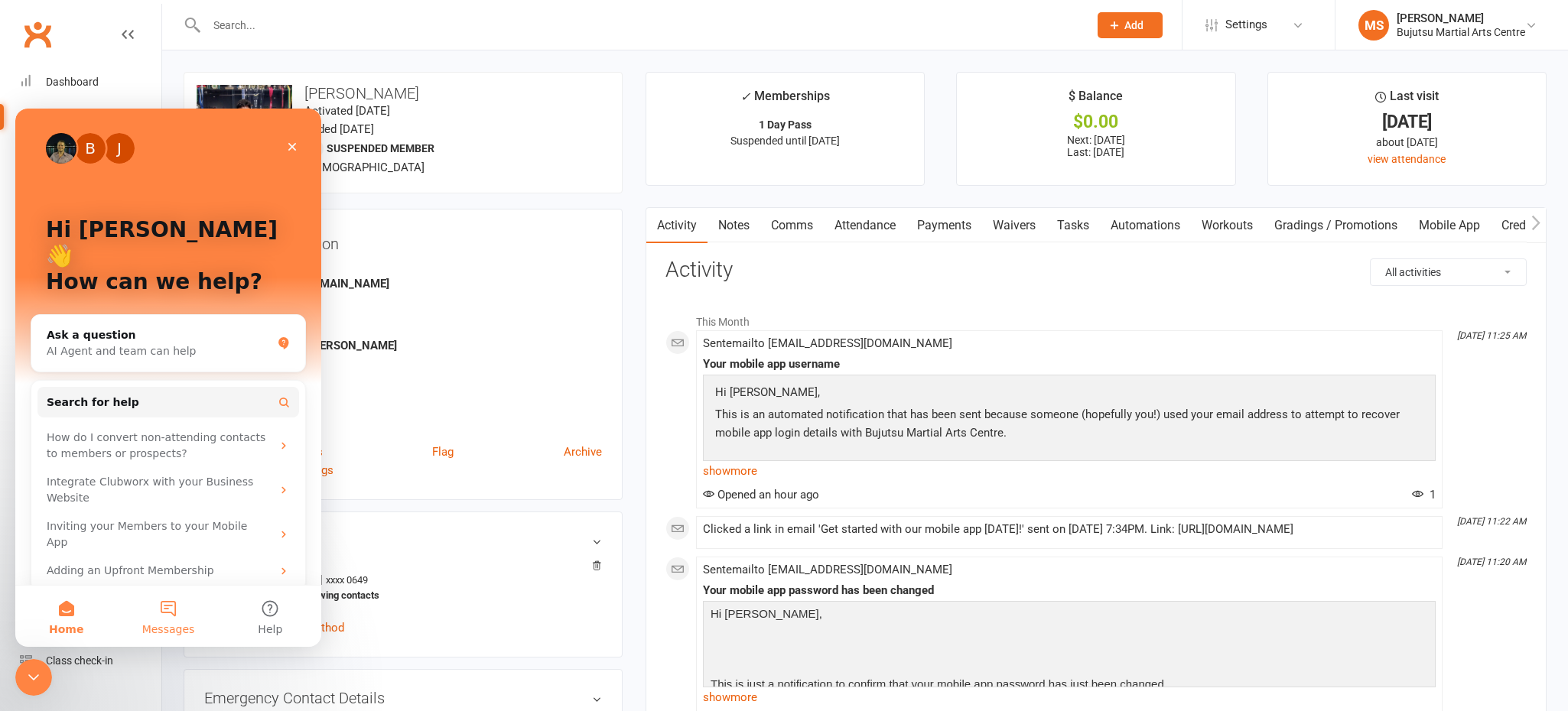
click at [168, 618] on button "Messages" at bounding box center [168, 616] width 102 height 61
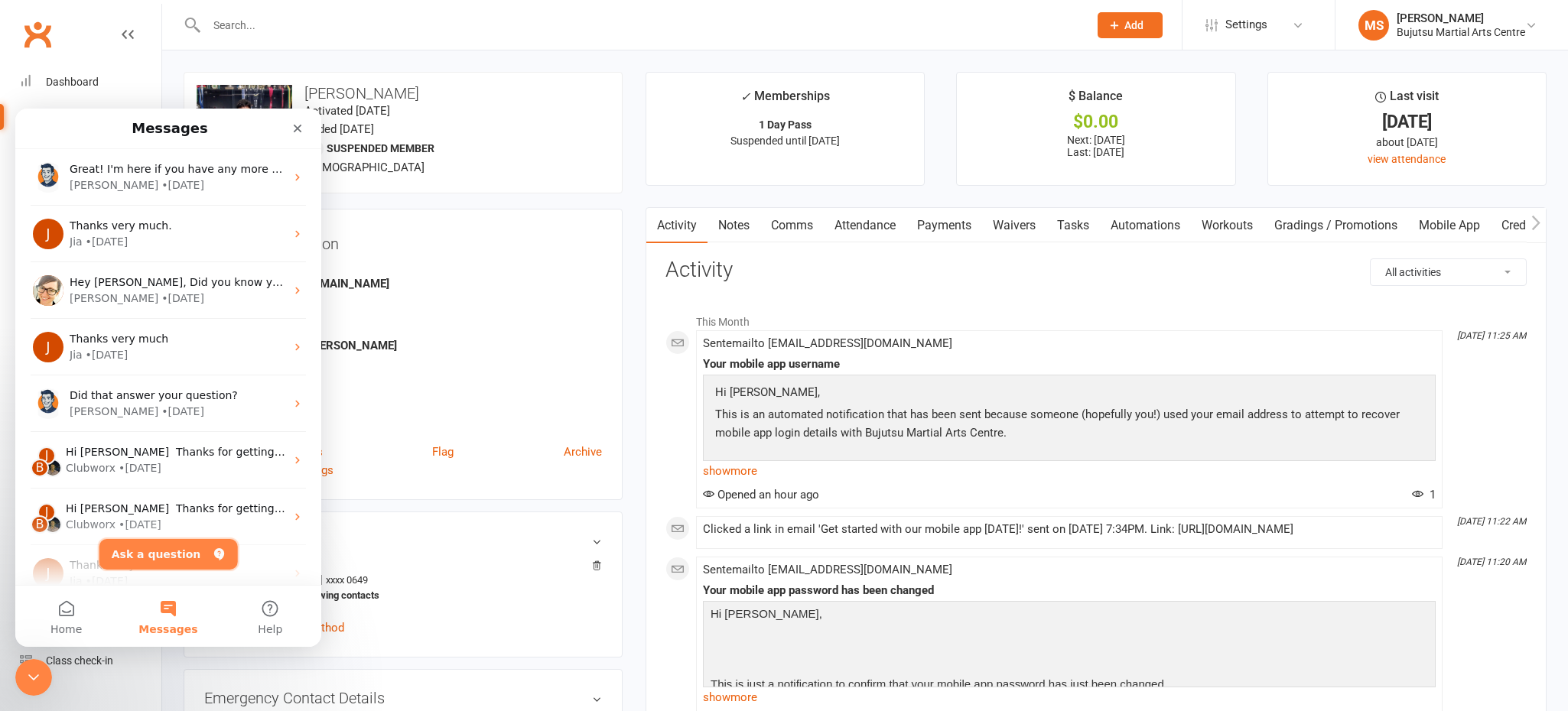
click at [159, 554] on button "Ask a question" at bounding box center [169, 555] width 139 height 31
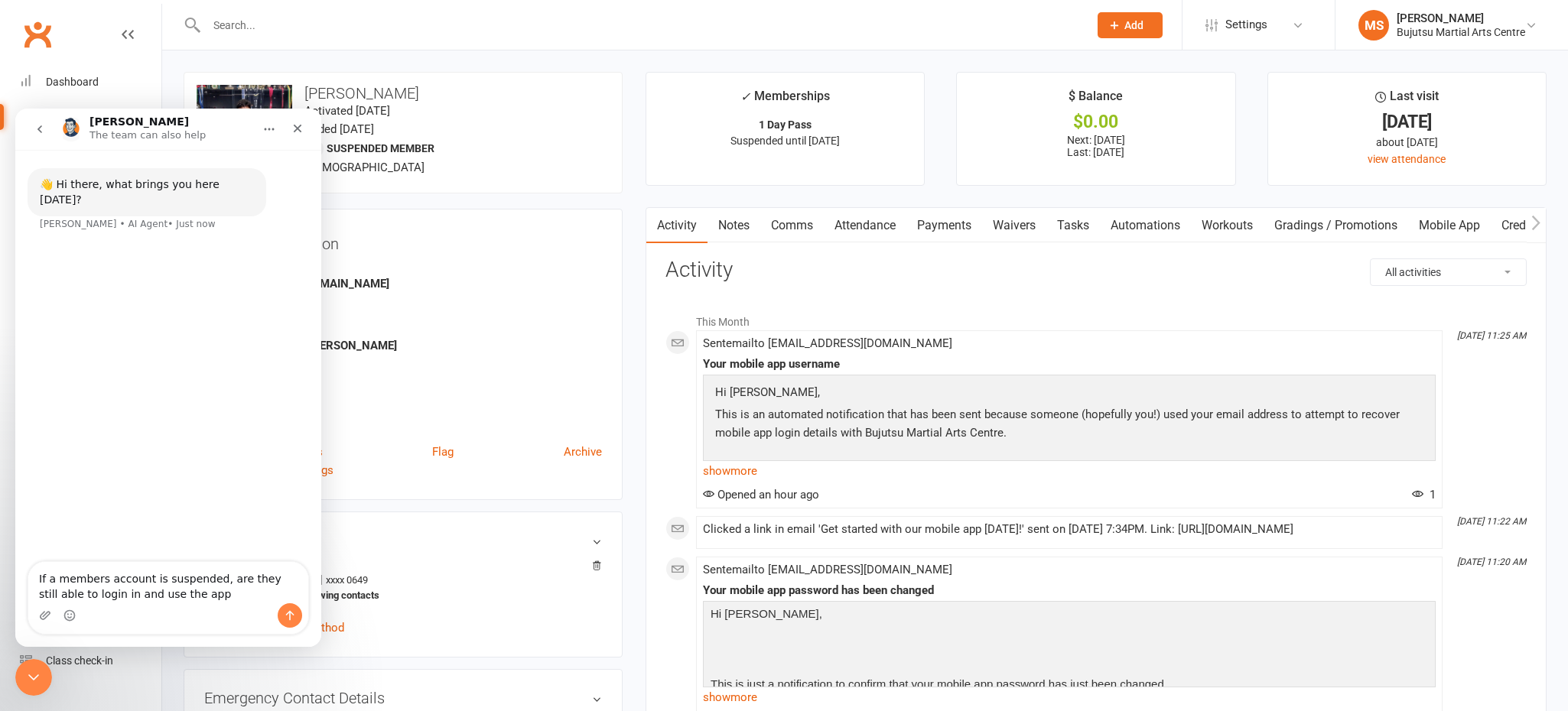
type textarea "If a members account is suspended, are they still able to login in and use the …"
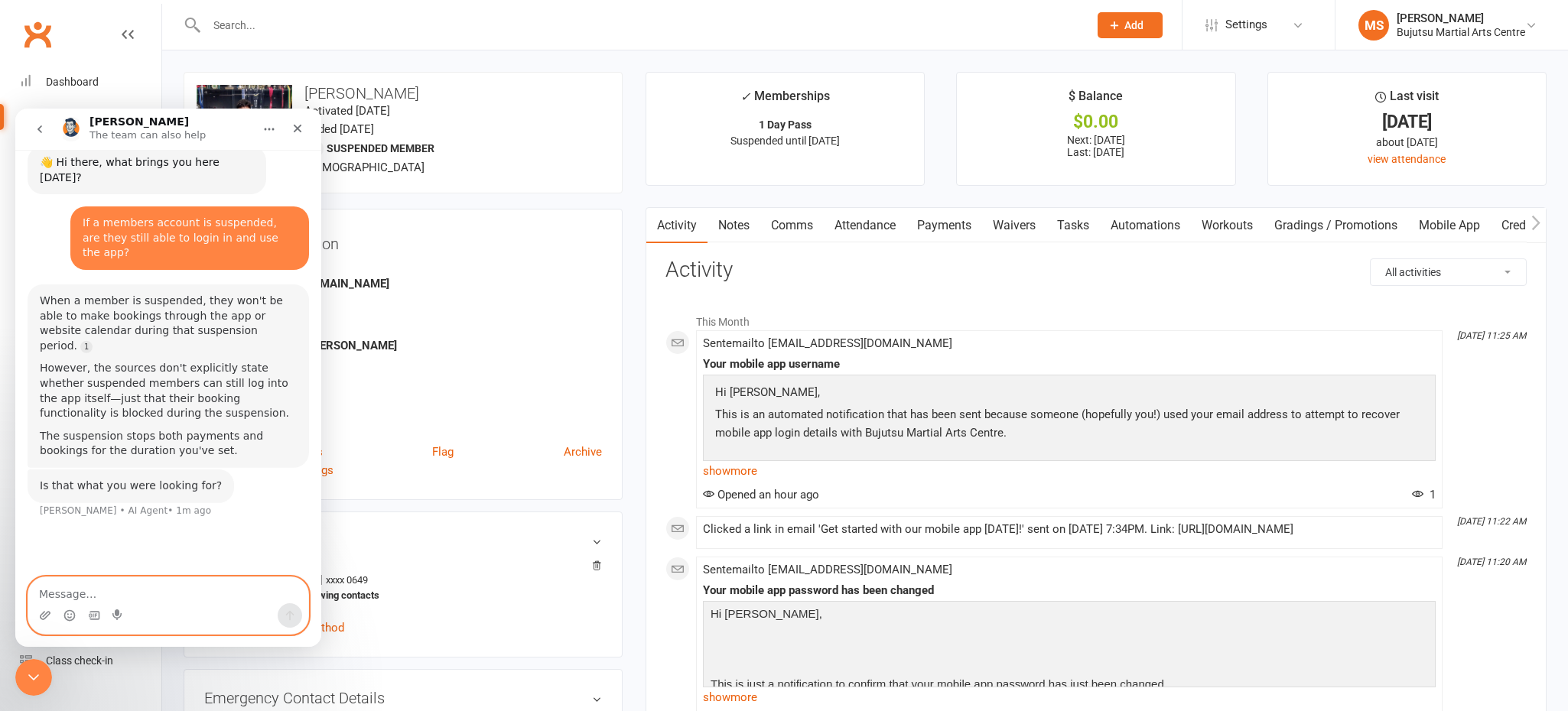
scroll to position [21, 0]
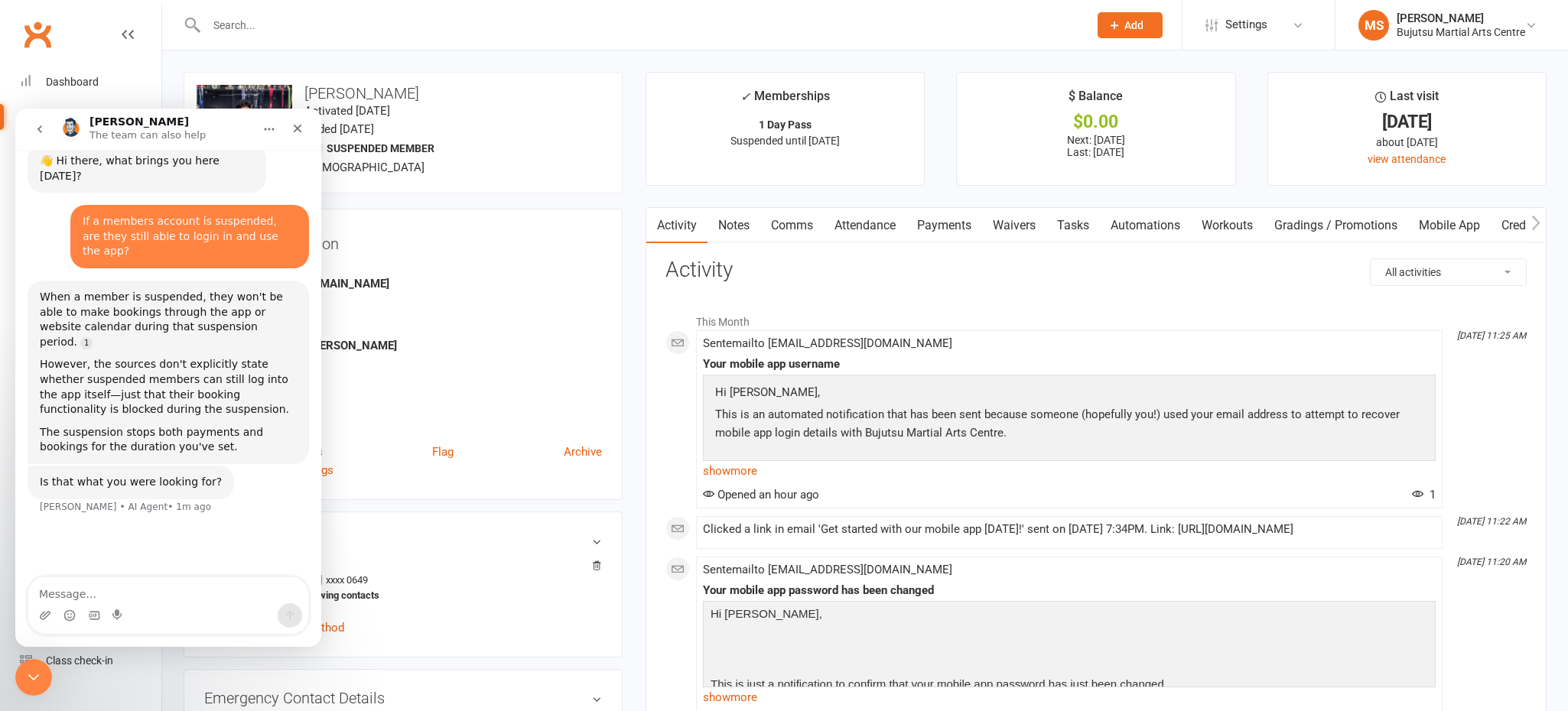
click at [196, 605] on div "Intercom messenger" at bounding box center [168, 616] width 280 height 25
click at [194, 600] on textarea "Message…" at bounding box center [168, 590] width 280 height 26
type textarea "No. I need to know if they can sign in or not?"
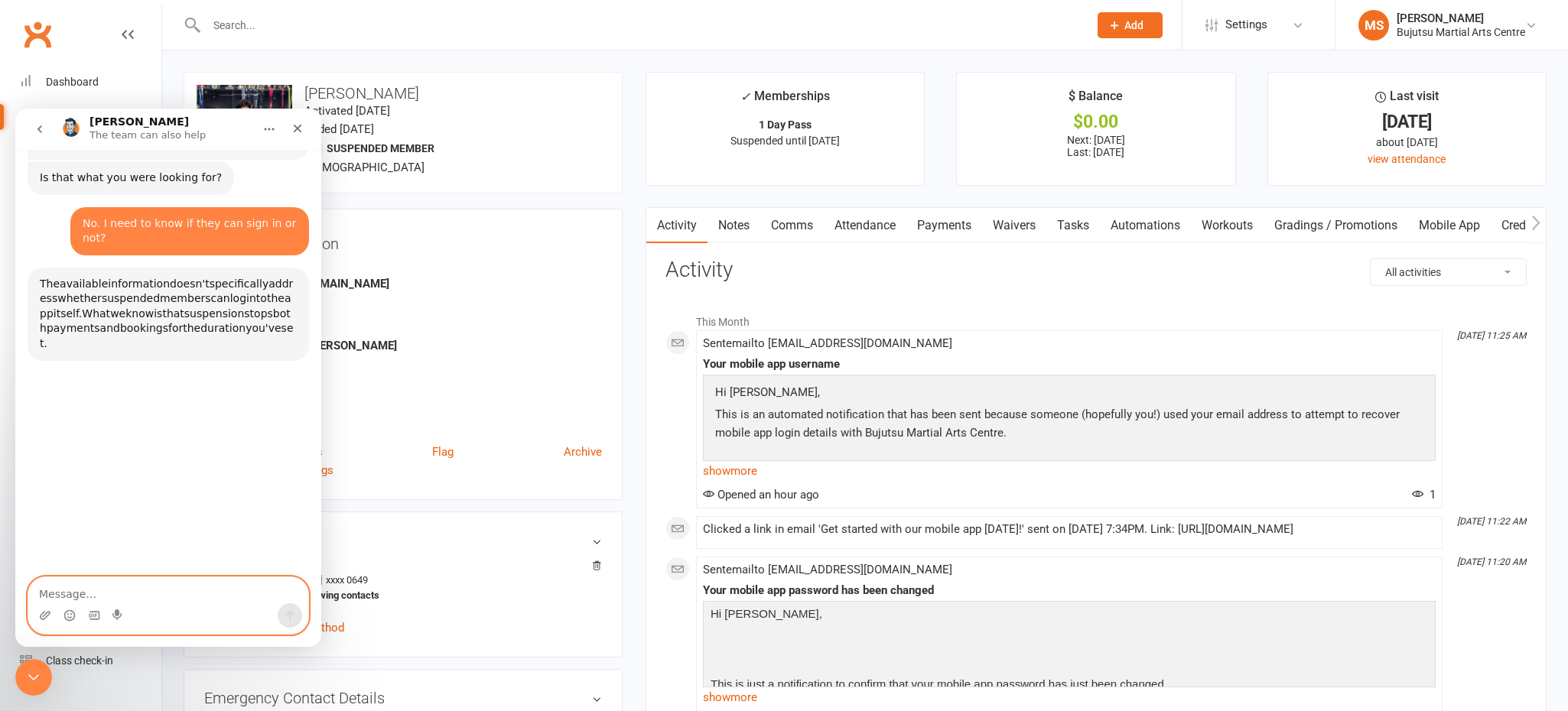
scroll to position [344, 0]
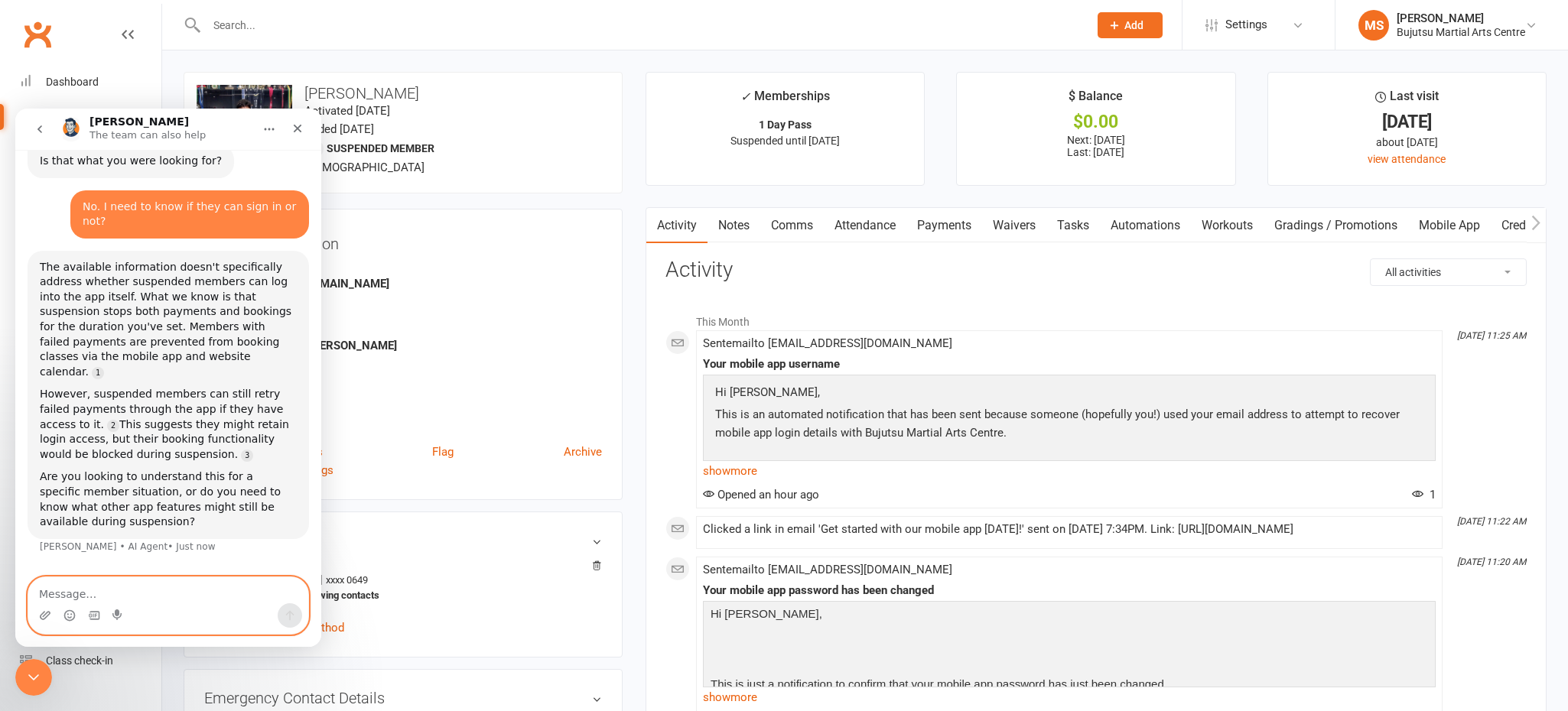
click at [143, 600] on textarea "Message…" at bounding box center [168, 590] width 280 height 26
type textarea "Please refer this to a staff member who can assist me"
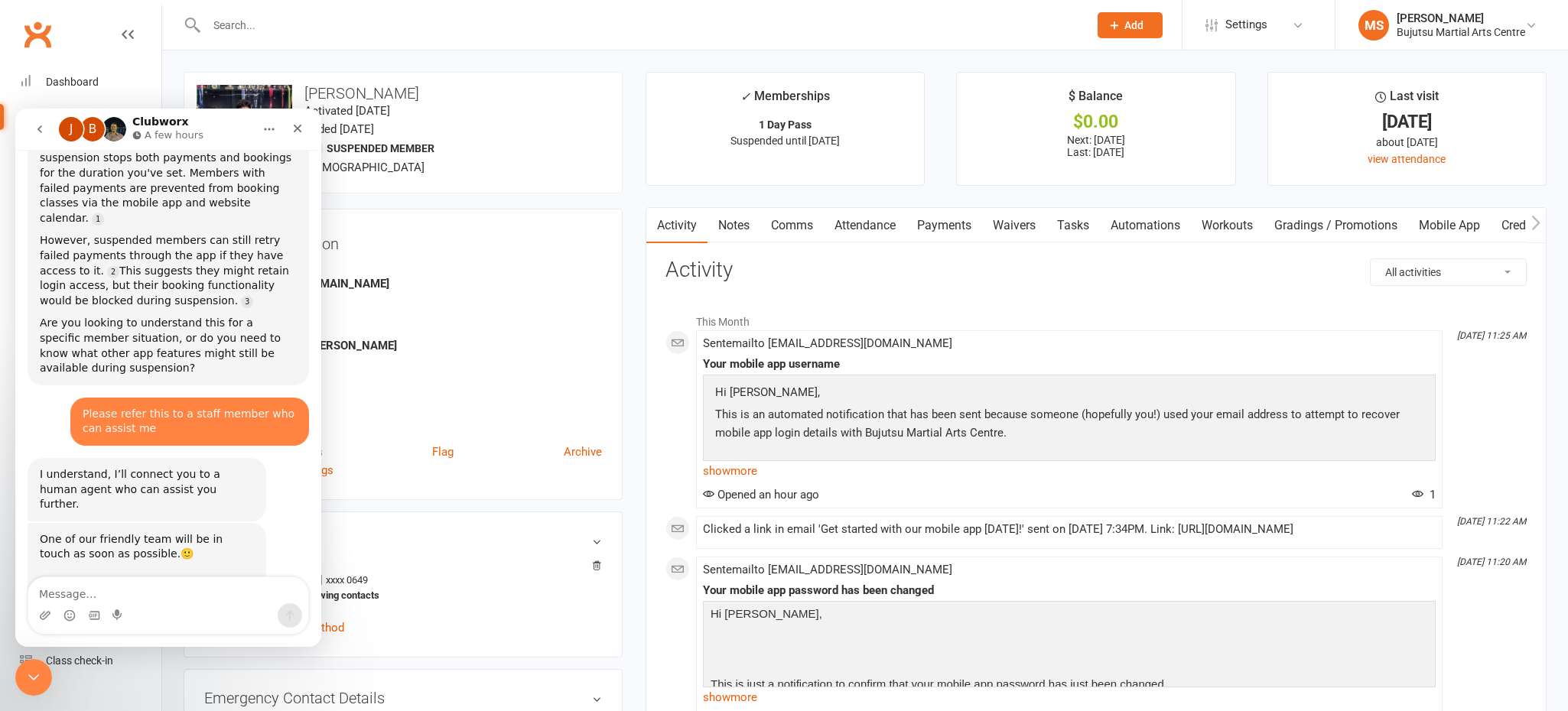
scroll to position [509, 0]
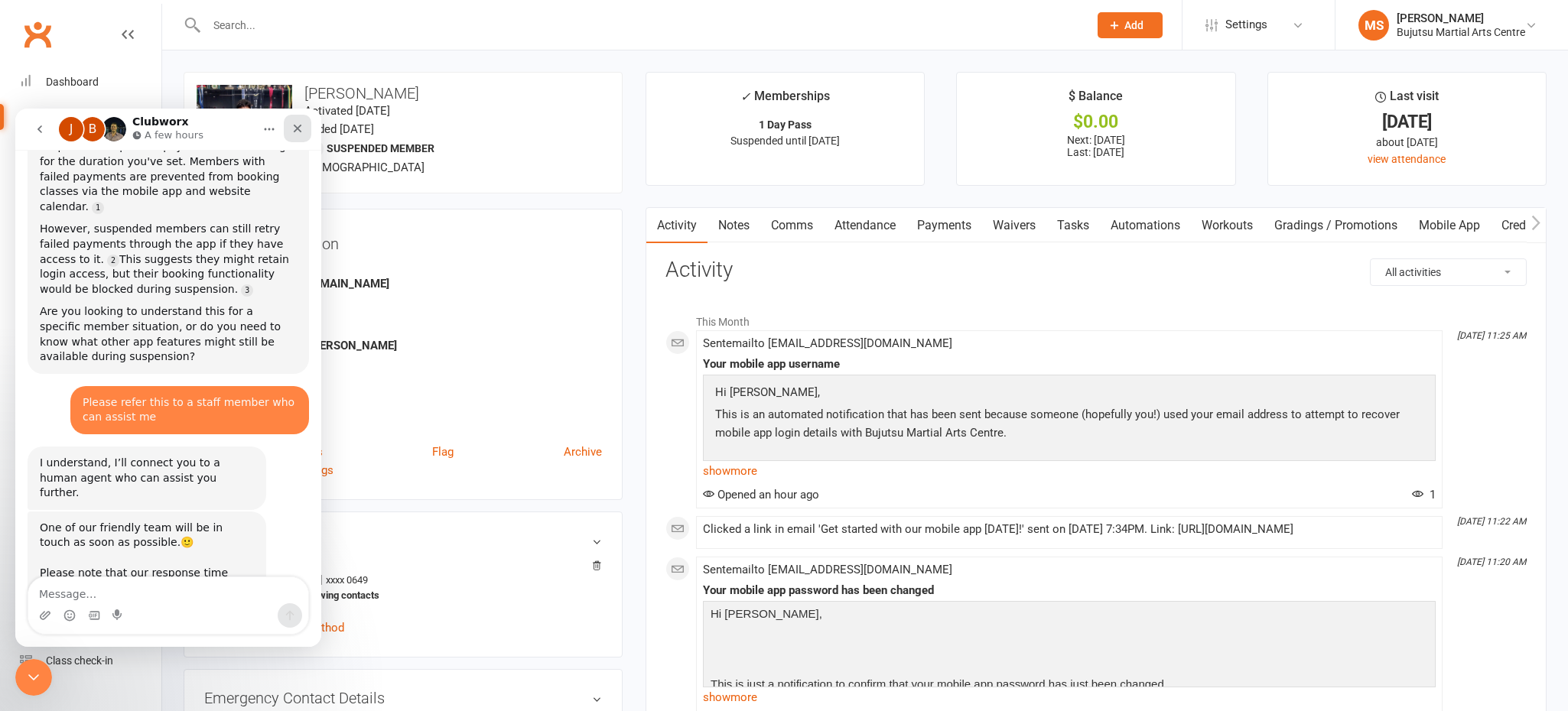
click at [299, 132] on icon "Close" at bounding box center [297, 128] width 12 height 12
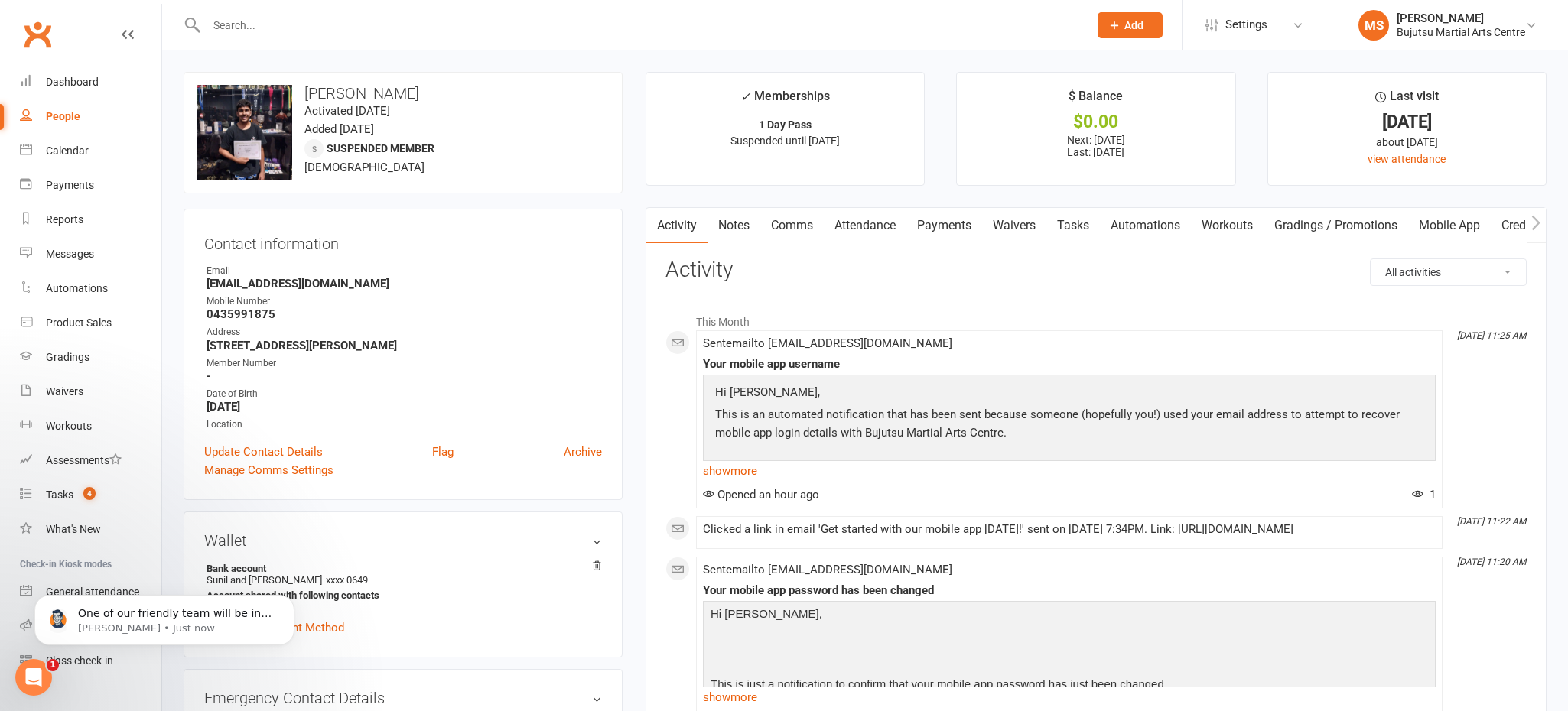
scroll to position [535, 0]
click at [27, 675] on icon "Open Intercom Messenger" at bounding box center [31, 675] width 25 height 25
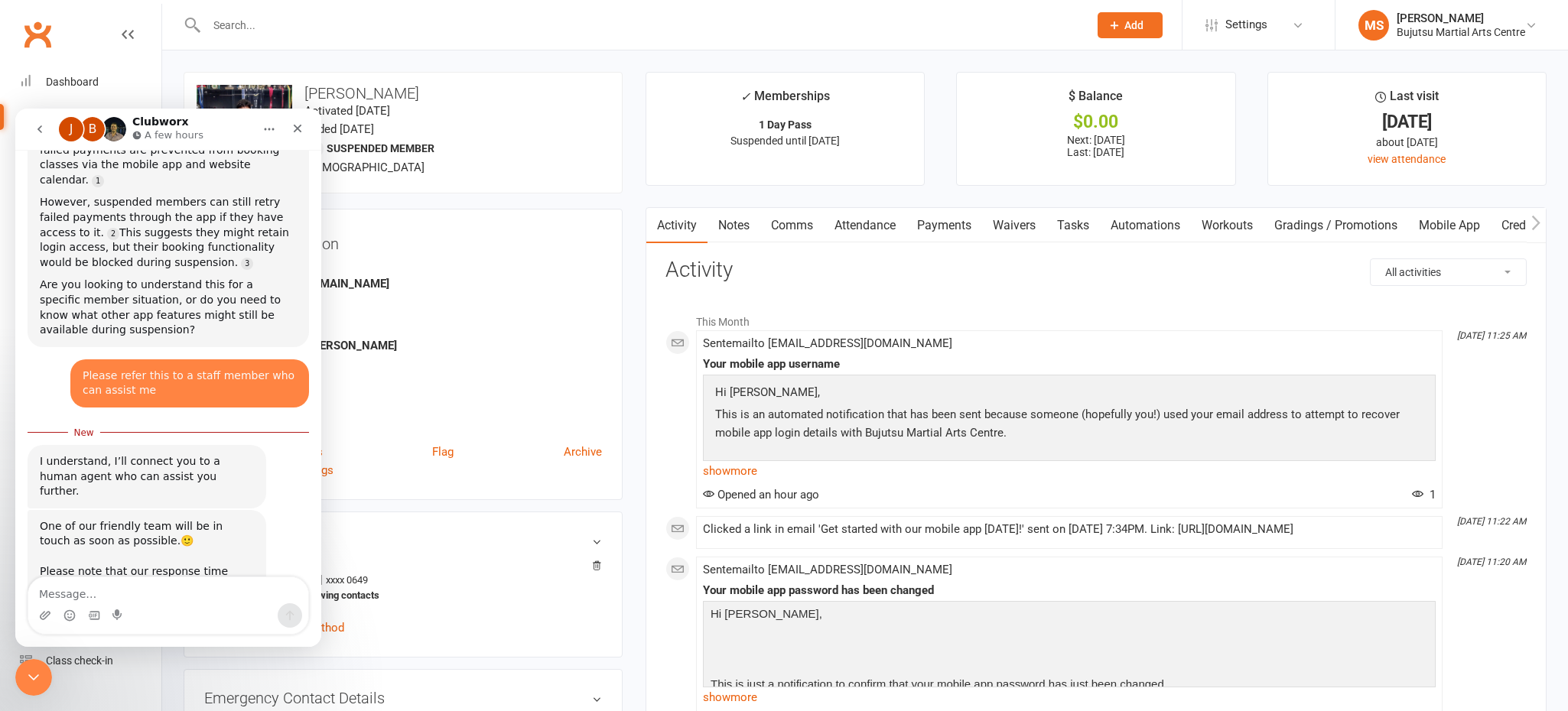
click at [39, 128] on icon "go back" at bounding box center [39, 128] width 4 height 8
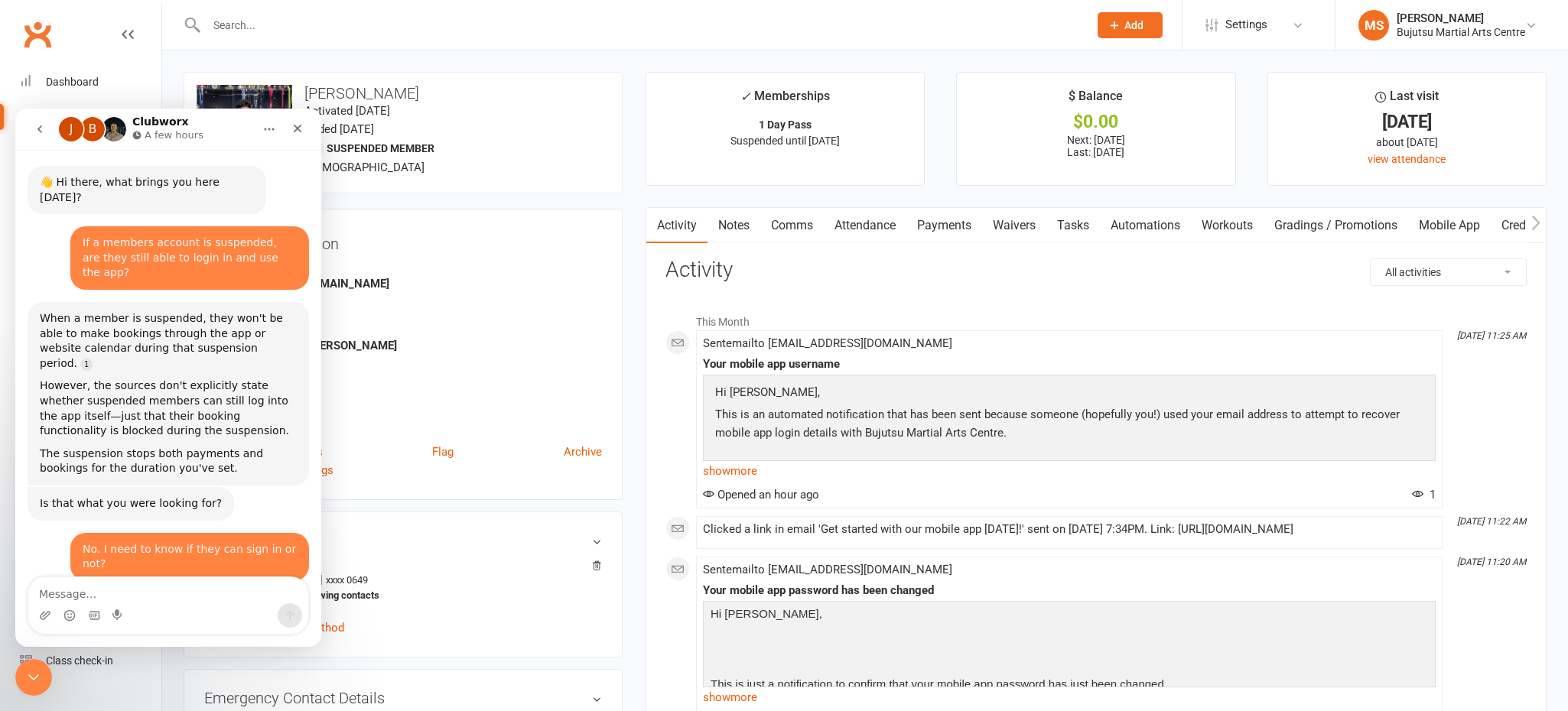
scroll to position [2, 0]
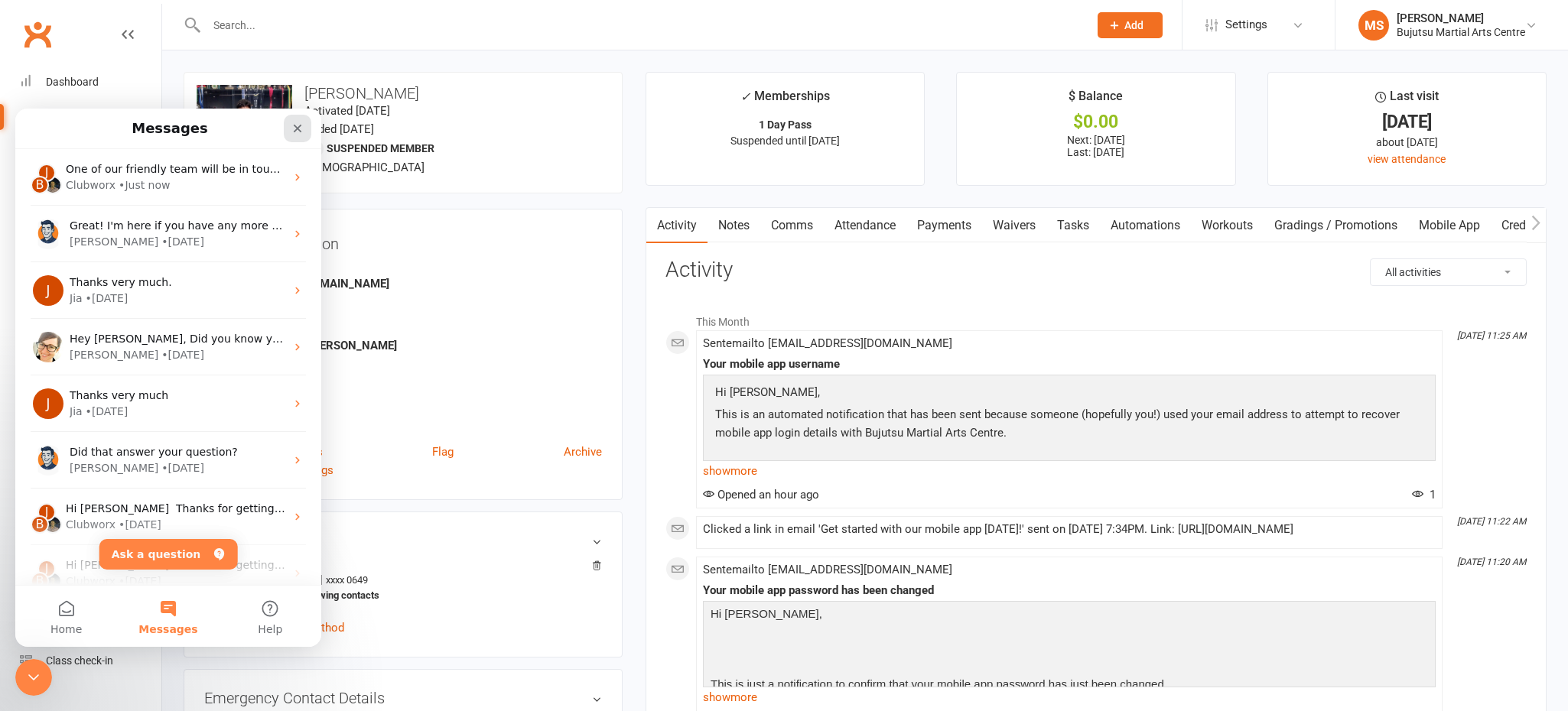
click at [290, 129] on div "Close" at bounding box center [297, 128] width 27 height 27
